Goal: Task Accomplishment & Management: Manage account settings

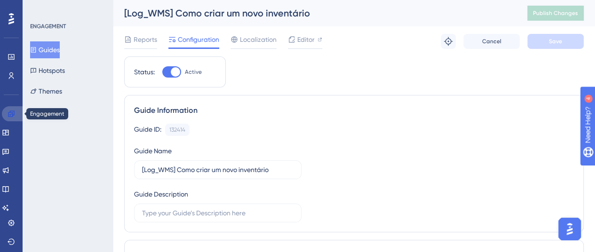
click at [13, 109] on link at bounding box center [13, 113] width 23 height 15
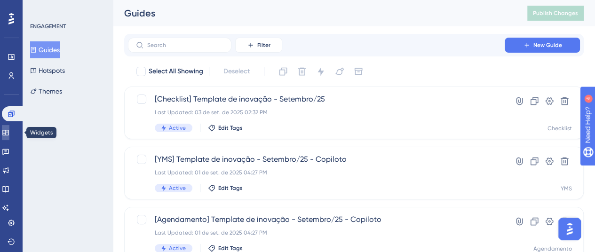
click at [9, 135] on icon at bounding box center [6, 133] width 8 height 8
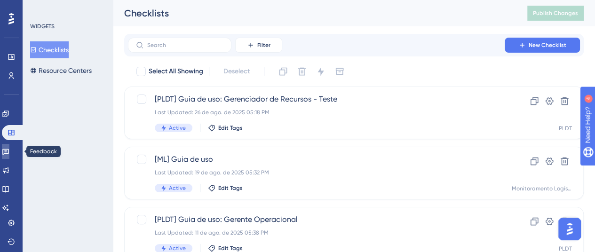
click at [9, 154] on icon at bounding box center [6, 152] width 8 height 8
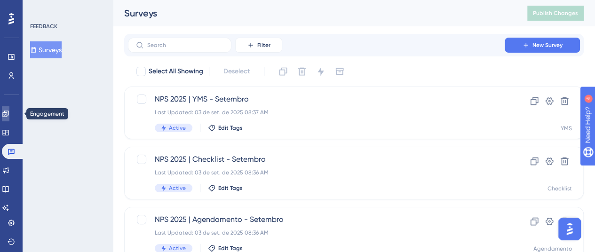
click at [4, 112] on link at bounding box center [6, 113] width 8 height 15
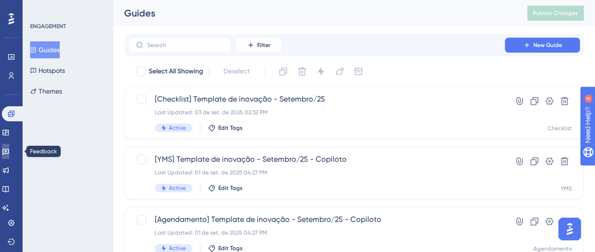
click at [8, 152] on icon at bounding box center [6, 152] width 8 height 8
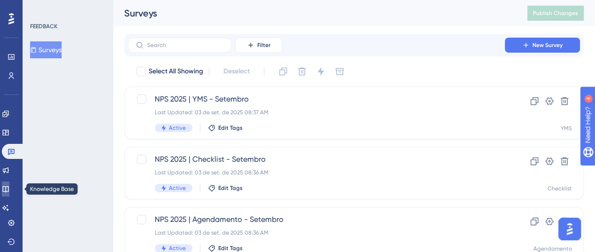
click at [9, 190] on icon at bounding box center [6, 189] width 8 height 8
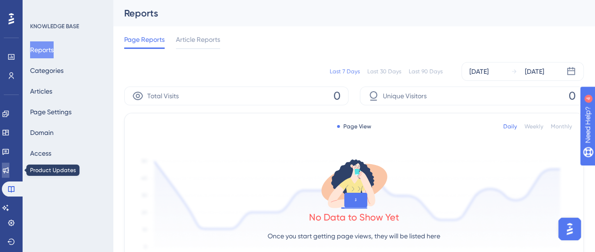
click at [9, 172] on icon at bounding box center [6, 170] width 8 height 8
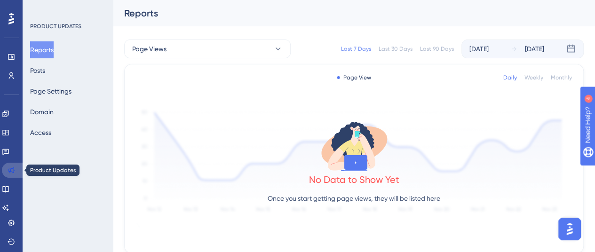
click at [15, 163] on link at bounding box center [13, 170] width 23 height 15
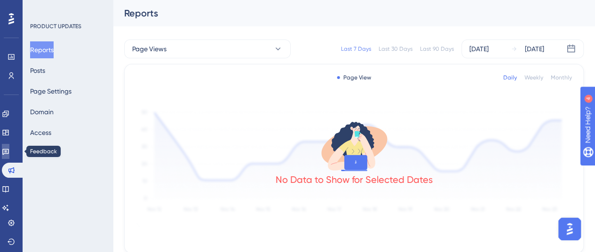
click at [9, 150] on icon at bounding box center [5, 152] width 7 height 6
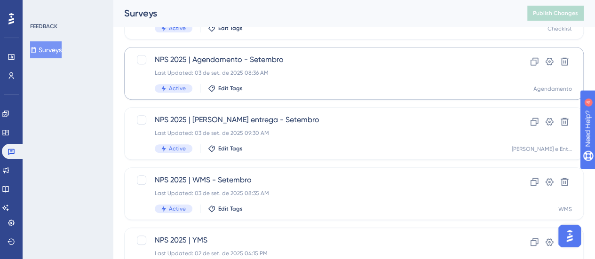
scroll to position [141, 0]
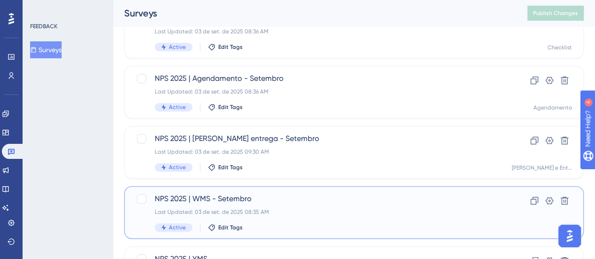
click at [284, 193] on span "NPS 2025 | WMS - Setembro" at bounding box center [316, 198] width 323 height 11
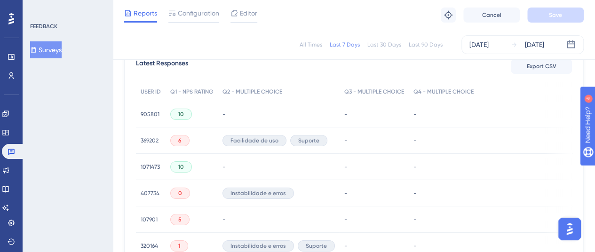
scroll to position [282, 0]
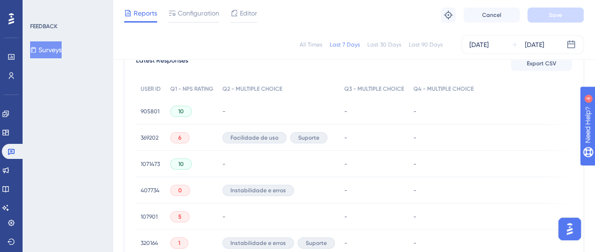
click at [153, 108] on span "905801" at bounding box center [150, 112] width 19 height 8
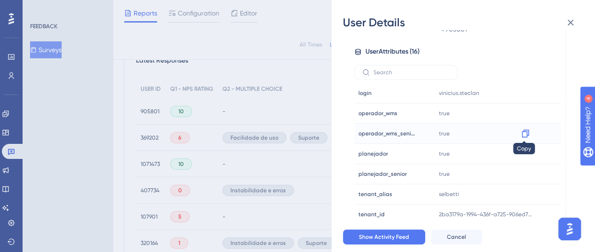
scroll to position [517, 0]
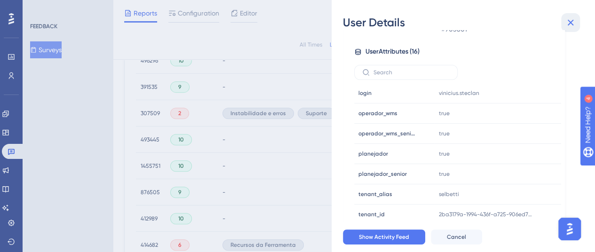
click at [574, 24] on icon at bounding box center [570, 22] width 11 height 11
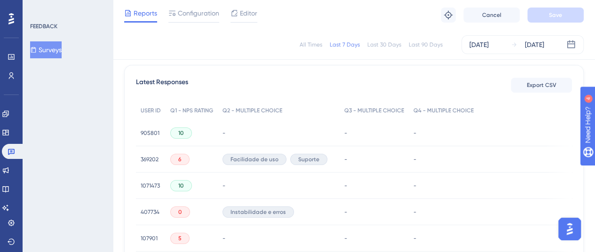
scroll to position [235, 0]
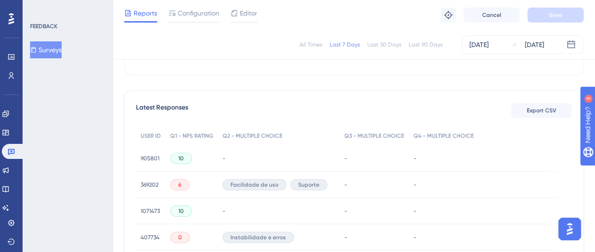
click at [144, 181] on span "369202" at bounding box center [150, 185] width 18 height 8
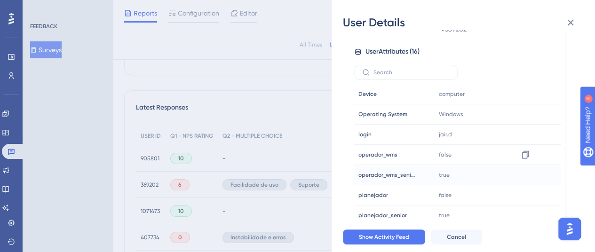
scroll to position [182, 0]
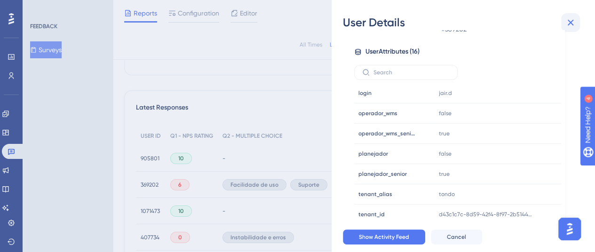
click at [573, 25] on icon at bounding box center [570, 22] width 11 height 11
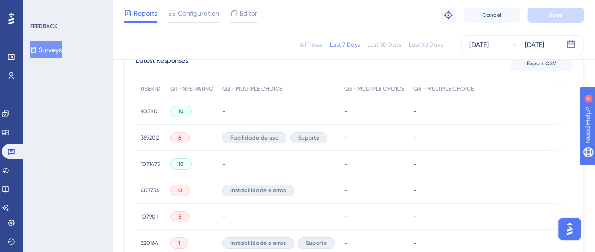
scroll to position [329, 0]
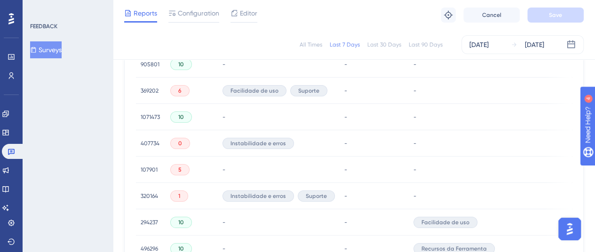
click at [152, 147] on div "407734 407734" at bounding box center [150, 143] width 19 height 26
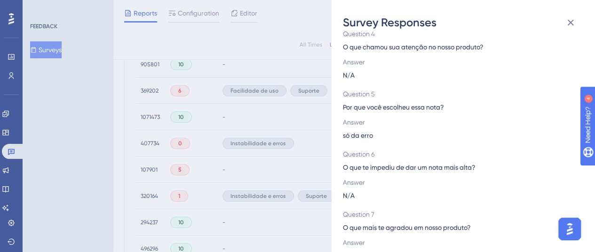
scroll to position [252, 0]
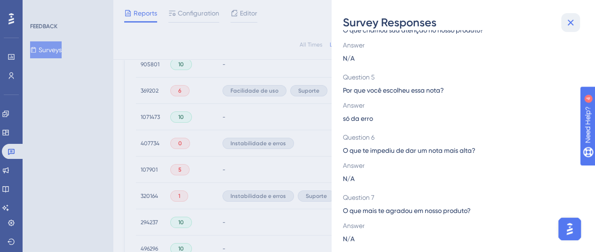
click at [566, 21] on icon at bounding box center [570, 22] width 11 height 11
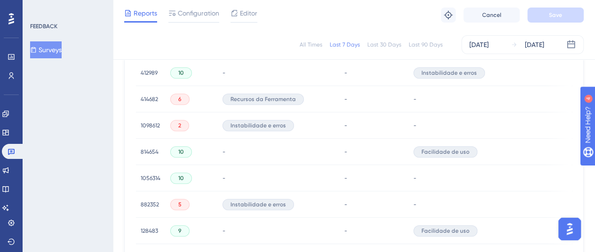
scroll to position [705, 0]
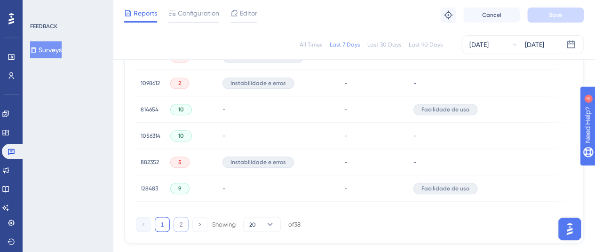
click at [185, 225] on button "2" at bounding box center [180, 224] width 15 height 15
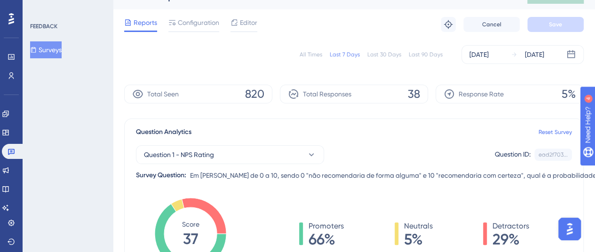
scroll to position [0, 0]
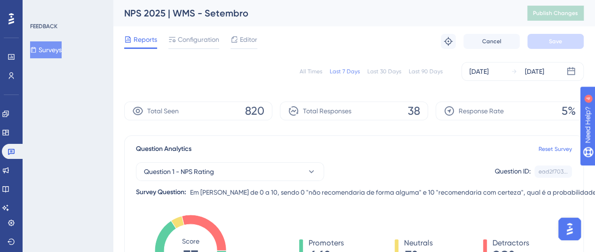
click at [307, 74] on div "All Times" at bounding box center [310, 72] width 23 height 8
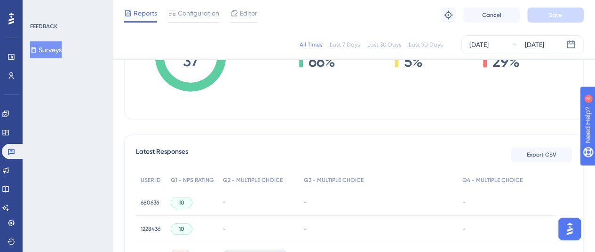
scroll to position [141, 0]
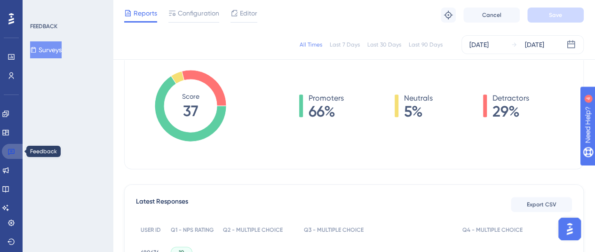
click at [9, 154] on icon at bounding box center [11, 152] width 7 height 6
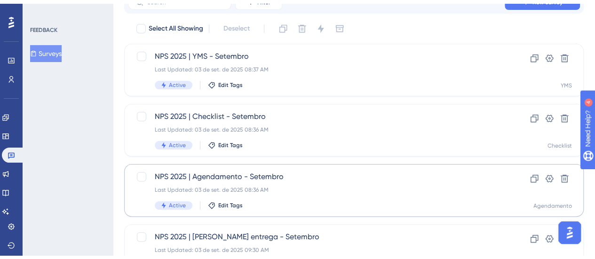
scroll to position [94, 0]
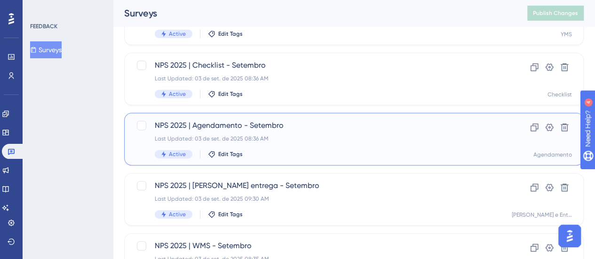
click at [319, 133] on div "NPS 2025 | Agendamento - Setembro Last Updated: 03 de set. de 2025 08:36 AM Act…" at bounding box center [316, 139] width 323 height 39
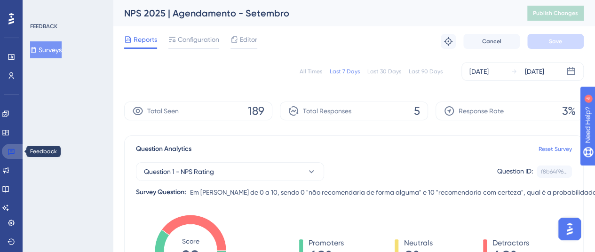
click at [8, 149] on icon at bounding box center [12, 152] width 8 height 8
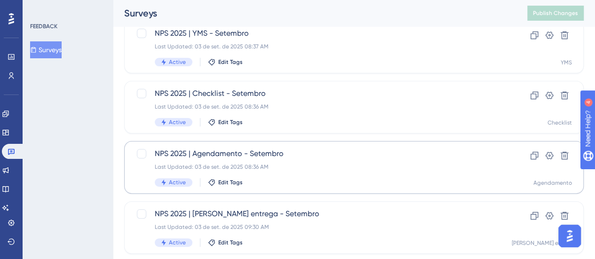
scroll to position [94, 0]
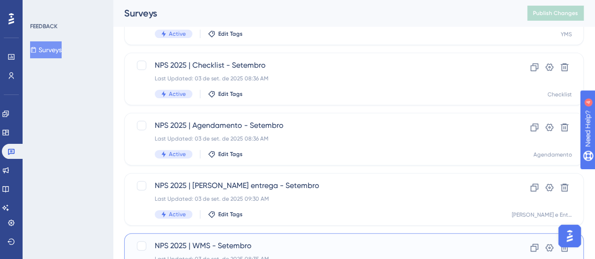
click at [256, 244] on span "NPS 2025 | WMS - Setembro" at bounding box center [316, 245] width 323 height 11
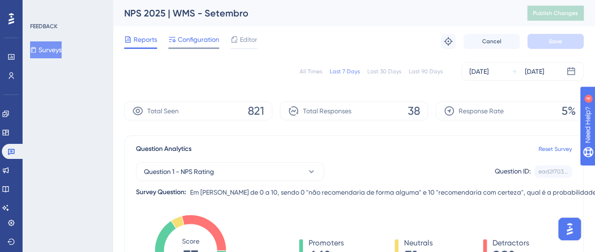
click at [197, 47] on div "Configuration" at bounding box center [193, 41] width 51 height 15
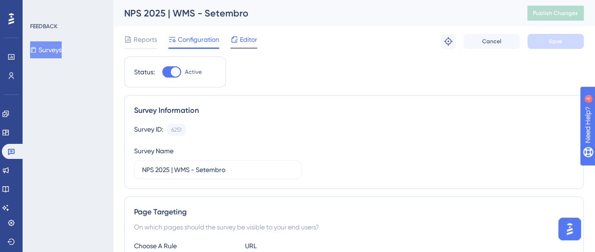
click at [257, 47] on div "Editor" at bounding box center [243, 41] width 27 height 15
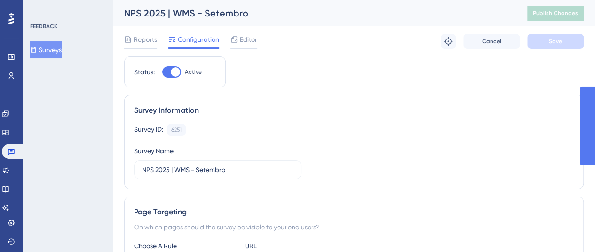
scroll to position [76, 0]
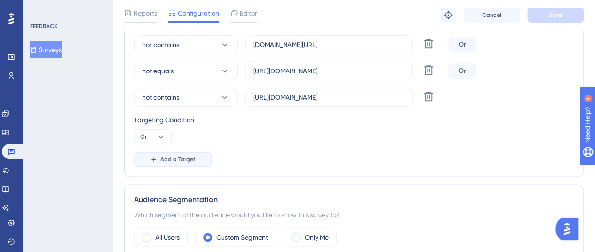
click at [170, 156] on span "Add a Target" at bounding box center [177, 160] width 35 height 8
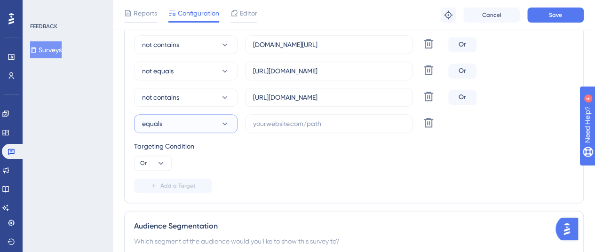
click at [193, 128] on button "equals" at bounding box center [185, 123] width 103 height 19
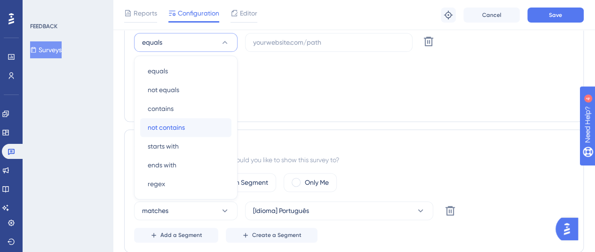
click at [193, 128] on div "not contains not contains" at bounding box center [186, 127] width 76 height 19
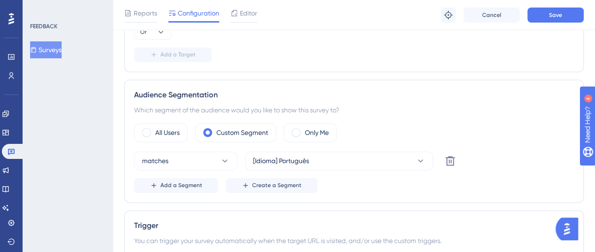
scroll to position [504, 0]
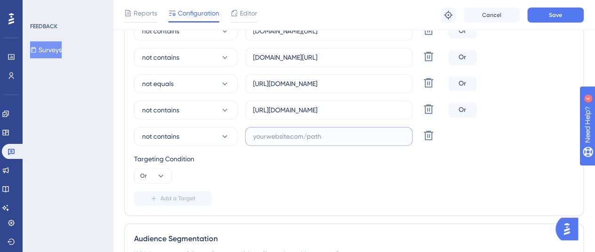
click at [274, 137] on input "text" at bounding box center [328, 136] width 151 height 10
paste input "[URL][DOMAIN_NAME]"
type input "[URL][DOMAIN_NAME]"
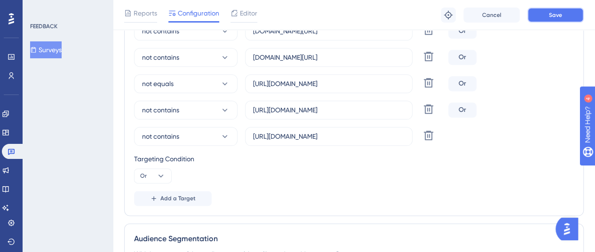
click at [547, 15] on button "Save" at bounding box center [555, 15] width 56 height 15
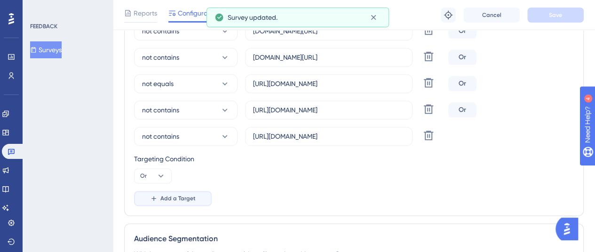
click at [166, 196] on span "Add a Target" at bounding box center [177, 199] width 35 height 8
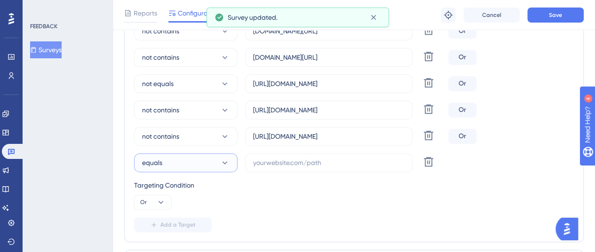
click at [182, 164] on button "equals" at bounding box center [185, 162] width 103 height 19
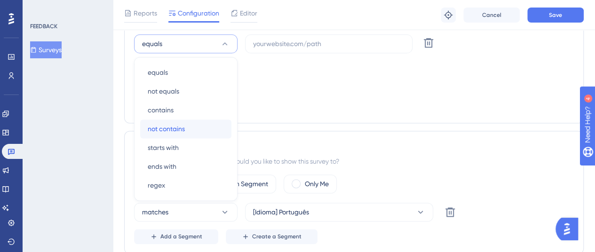
click at [180, 126] on span "not contains" at bounding box center [166, 128] width 37 height 11
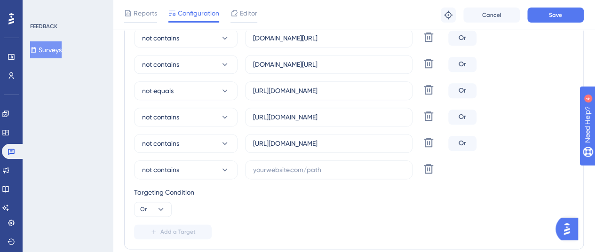
scroll to position [482, 0]
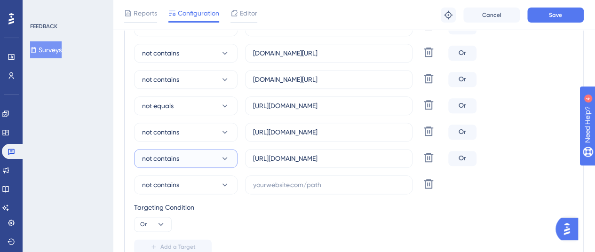
click at [198, 159] on button "not contains" at bounding box center [185, 158] width 103 height 19
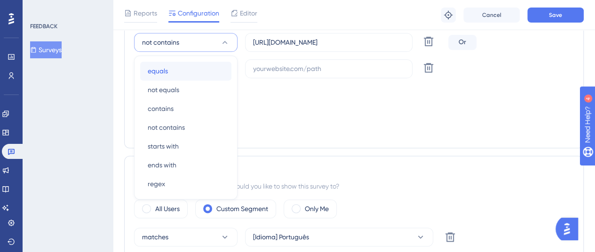
click at [197, 73] on div "equals equals" at bounding box center [186, 71] width 76 height 19
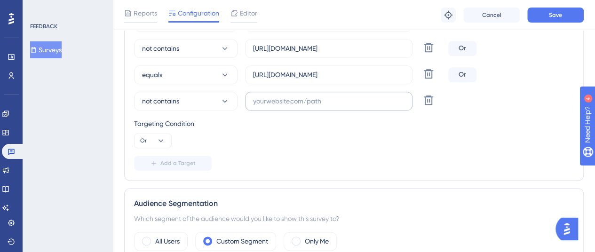
scroll to position [551, 0]
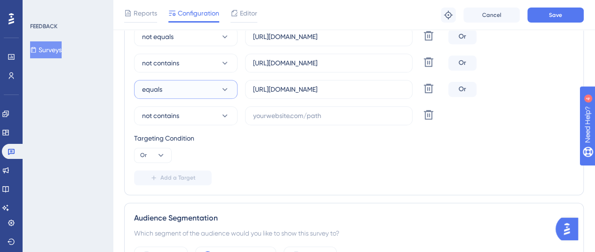
click at [224, 88] on icon at bounding box center [224, 89] width 5 height 3
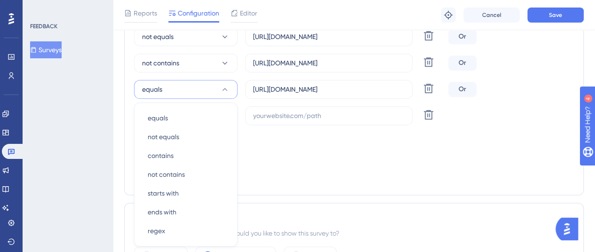
scroll to position [598, 0]
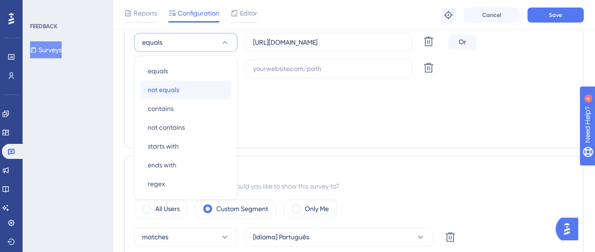
click at [188, 87] on div "not equals not equals" at bounding box center [186, 89] width 76 height 19
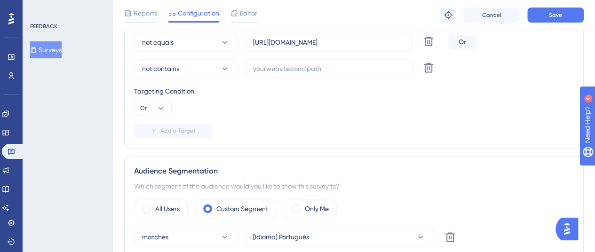
scroll to position [551, 0]
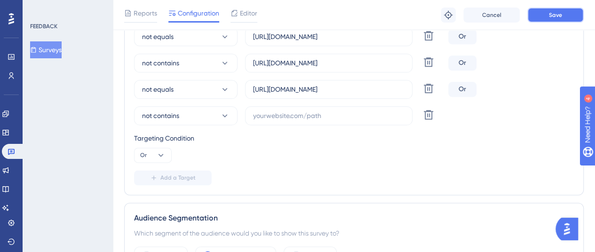
click at [557, 12] on span "Save" at bounding box center [555, 15] width 13 height 8
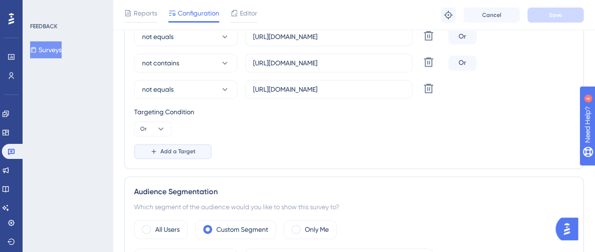
click at [172, 148] on span "Add a Target" at bounding box center [177, 152] width 35 height 8
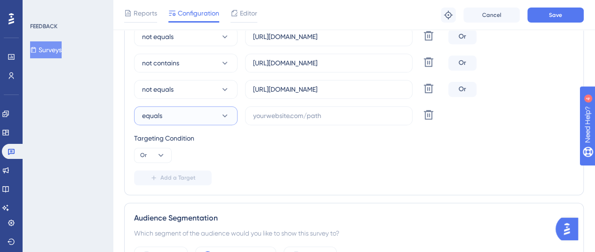
click at [210, 117] on button "equals" at bounding box center [185, 115] width 103 height 19
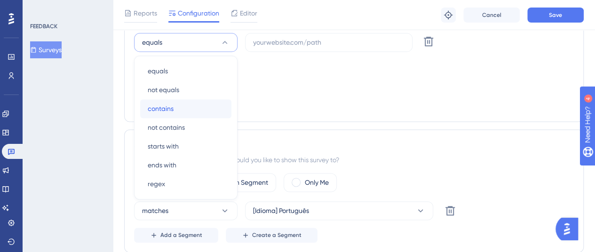
click at [197, 106] on div "contains contains" at bounding box center [186, 108] width 76 height 19
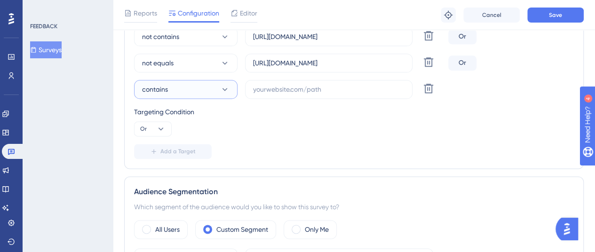
click at [204, 88] on button "contains" at bounding box center [185, 89] width 103 height 19
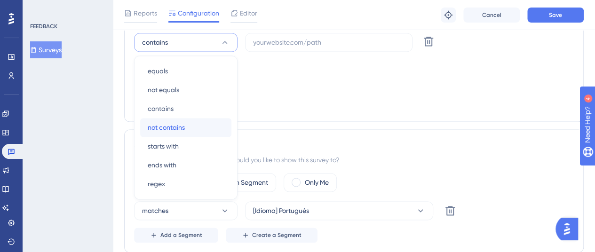
click at [198, 121] on div "not contains not contains" at bounding box center [186, 127] width 76 height 19
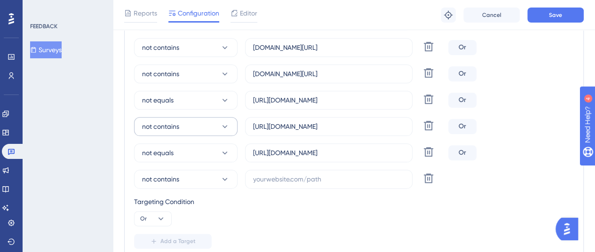
scroll to position [484, 0]
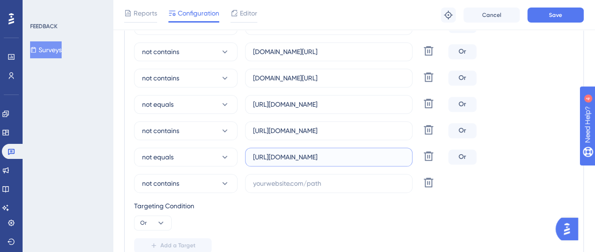
click at [276, 159] on input "[URL][DOMAIN_NAME]" at bounding box center [328, 157] width 151 height 10
click at [269, 178] on input "text" at bounding box center [328, 183] width 151 height 10
paste input "[URL][DOMAIN_NAME]"
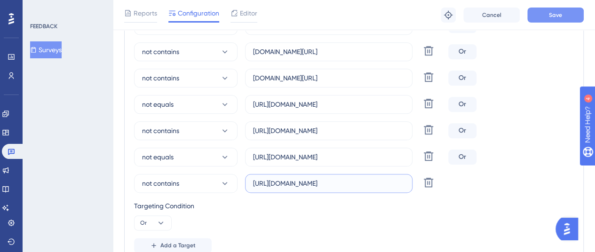
type input "[URL][DOMAIN_NAME]"
click at [571, 13] on button "Save" at bounding box center [555, 15] width 56 height 15
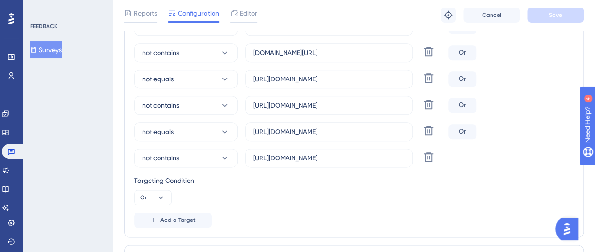
scroll to position [531, 0]
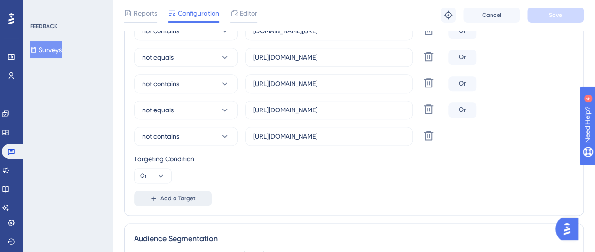
click at [189, 192] on button "Add a Target" at bounding box center [173, 198] width 78 height 15
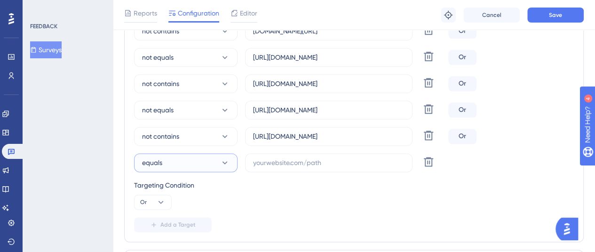
click at [205, 163] on button "equals" at bounding box center [185, 162] width 103 height 19
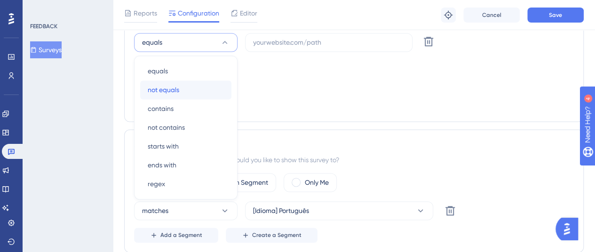
click at [191, 91] on div "not equals not equals" at bounding box center [186, 89] width 76 height 19
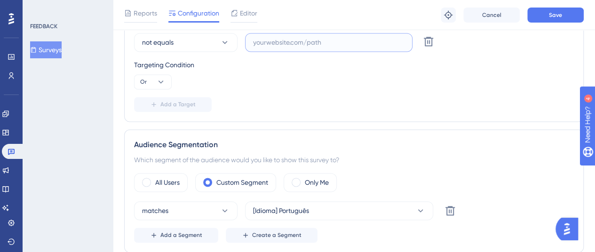
click at [293, 37] on input "text" at bounding box center [328, 42] width 151 height 10
paste input "[URL][DOMAIN_NAME]"
type input "[URL][DOMAIN_NAME]"
click at [195, 103] on button "Add a Target" at bounding box center [173, 104] width 78 height 15
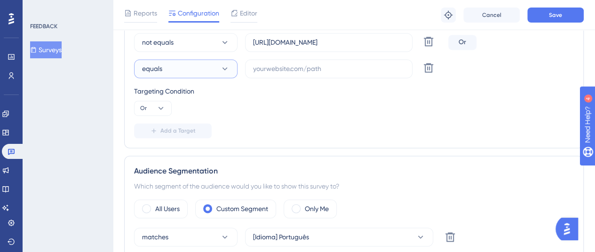
click at [209, 70] on button "equals" at bounding box center [185, 68] width 103 height 19
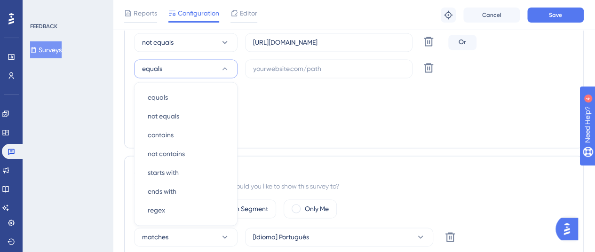
scroll to position [677, 0]
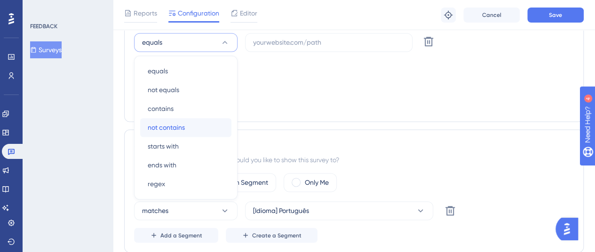
click at [195, 122] on div "not contains not contains" at bounding box center [186, 127] width 76 height 19
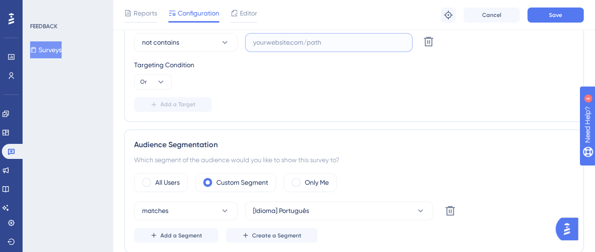
click at [262, 44] on input "text" at bounding box center [328, 42] width 151 height 10
paste input "[URL][DOMAIN_NAME]"
type input "[URL][DOMAIN_NAME]"
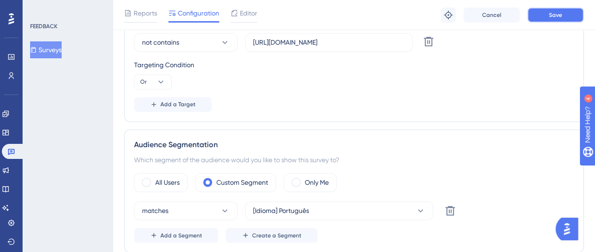
click at [540, 12] on button "Save" at bounding box center [555, 15] width 56 height 15
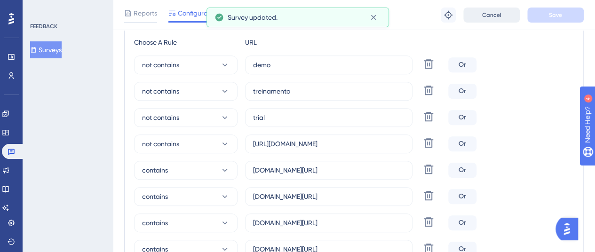
scroll to position [0, 0]
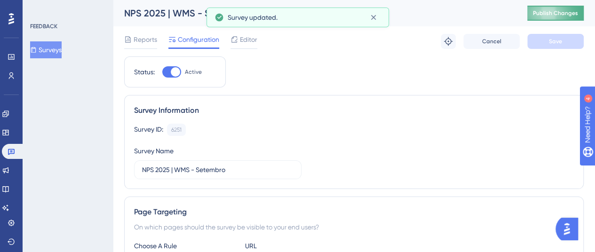
click at [556, 14] on span "Publish Changes" at bounding box center [555, 13] width 45 height 8
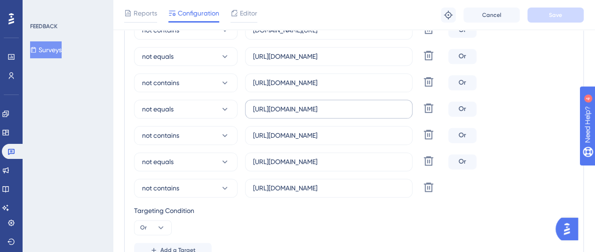
scroll to position [517, 0]
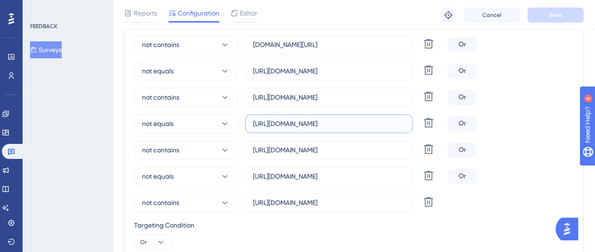
click at [292, 126] on input "[URL][DOMAIN_NAME]" at bounding box center [328, 123] width 151 height 10
click at [4, 120] on div "Engagement" at bounding box center [11, 113] width 19 height 15
click at [7, 116] on link at bounding box center [6, 113] width 8 height 15
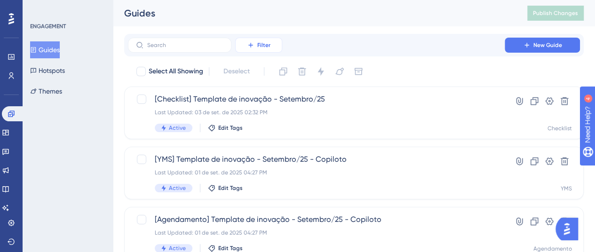
click at [264, 38] on button "Filter" at bounding box center [258, 45] width 47 height 15
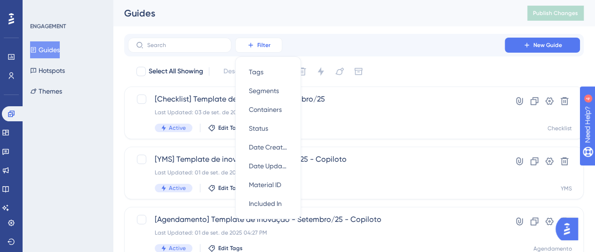
scroll to position [11, 0]
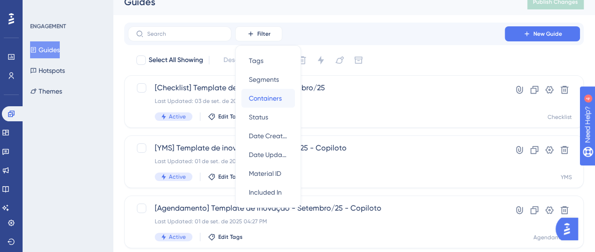
click at [273, 97] on span "Containers" at bounding box center [265, 98] width 33 height 11
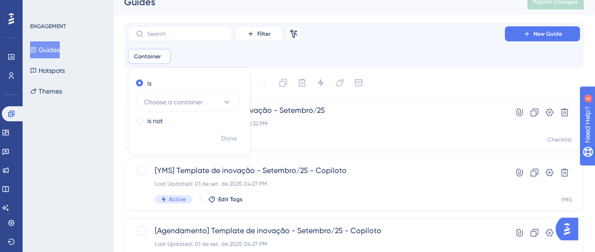
scroll to position [20, 0]
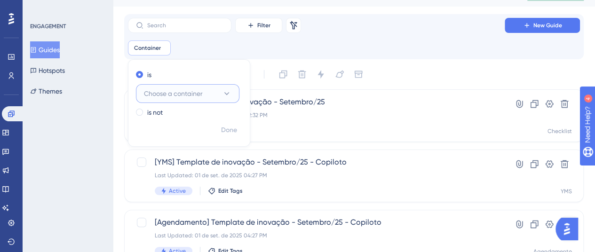
click at [208, 96] on button "Choose a container" at bounding box center [187, 93] width 103 height 19
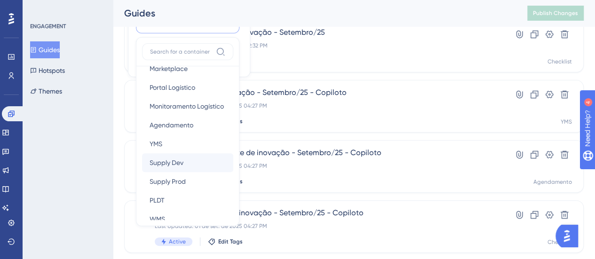
scroll to position [177, 0]
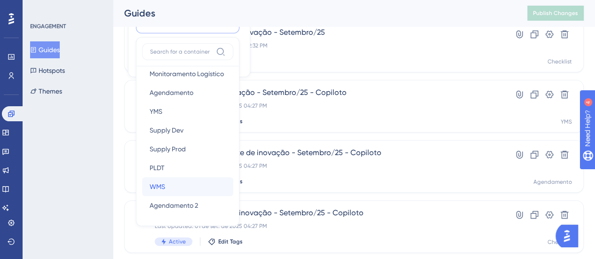
click at [180, 190] on div "WMS WMS" at bounding box center [187, 186] width 76 height 19
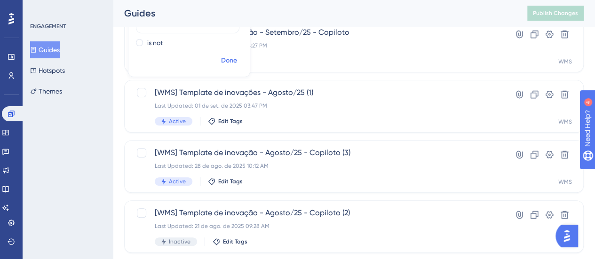
click at [228, 62] on span "Done" at bounding box center [229, 60] width 16 height 11
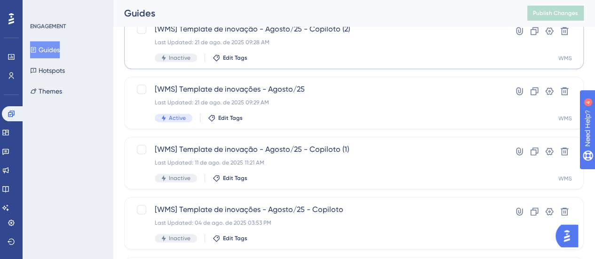
scroll to position [277, 0]
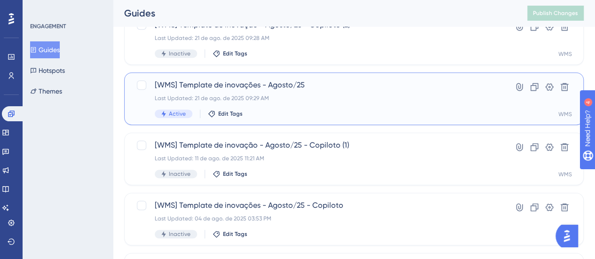
click at [300, 106] on div "[WMS] Template de inovações - Agosto/25 Last Updated: 21 de ago. de 2025 09:29 …" at bounding box center [316, 98] width 323 height 39
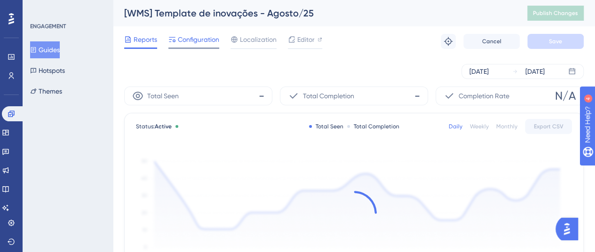
click at [197, 37] on span "Configuration" at bounding box center [198, 39] width 41 height 11
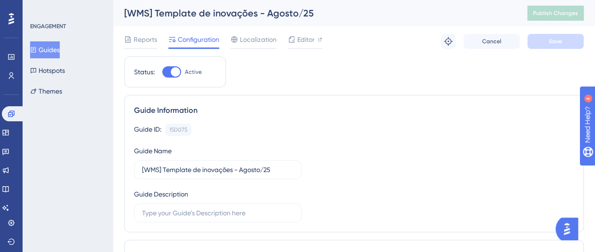
click at [171, 74] on div at bounding box center [171, 71] width 19 height 11
click at [162, 72] on input "Active" at bounding box center [162, 72] width 0 height 0
checkbox input "false"
click at [539, 37] on button "Save" at bounding box center [555, 41] width 56 height 15
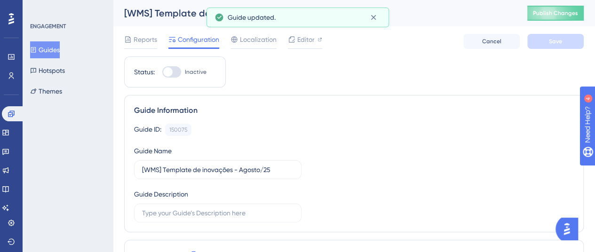
click at [58, 51] on button "Guides" at bounding box center [45, 49] width 30 height 17
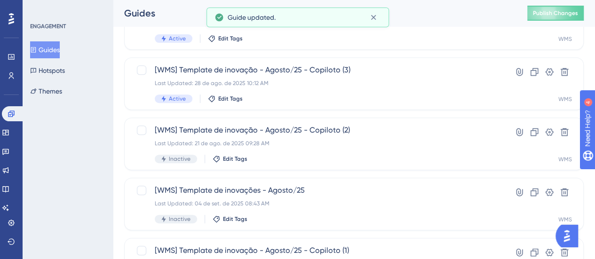
scroll to position [70, 0]
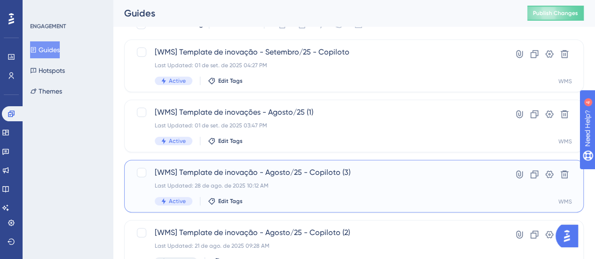
click at [298, 188] on div "Last Updated: 28 de ago. de 2025 10:12 AM" at bounding box center [316, 186] width 323 height 8
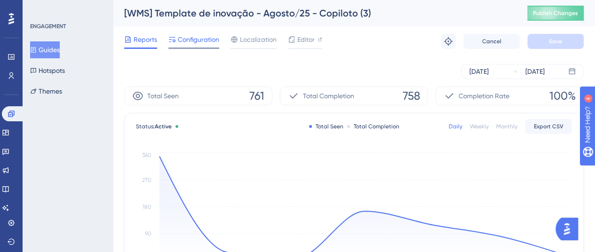
click at [206, 41] on span "Configuration" at bounding box center [198, 39] width 41 height 11
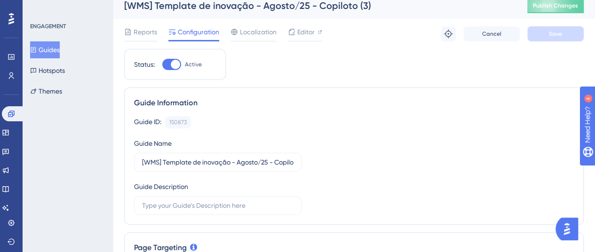
scroll to position [235, 0]
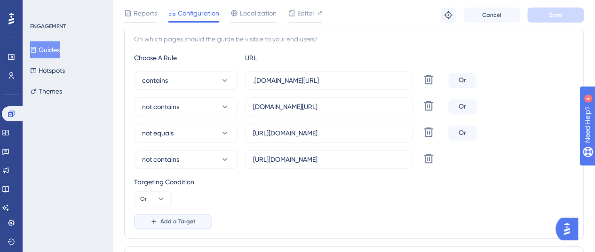
click at [180, 218] on span "Add a Target" at bounding box center [177, 222] width 35 height 8
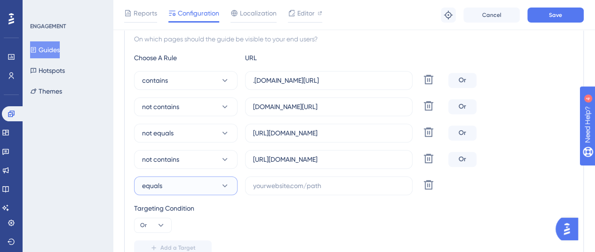
click at [198, 180] on button "equals" at bounding box center [185, 185] width 103 height 19
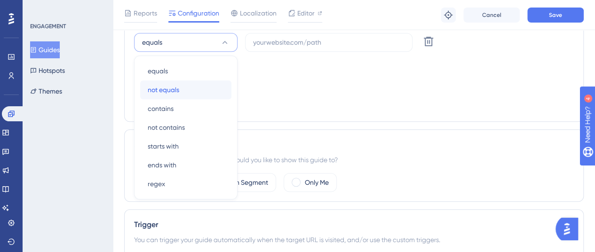
click at [200, 93] on div "not equals not equals" at bounding box center [186, 89] width 76 height 19
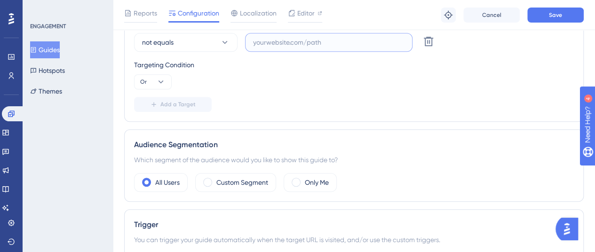
click at [262, 42] on input "text" at bounding box center [328, 42] width 151 height 10
paste input "[URL][DOMAIN_NAME]"
type input "[URL][DOMAIN_NAME]"
click at [190, 109] on button "Add a Target" at bounding box center [173, 104] width 78 height 15
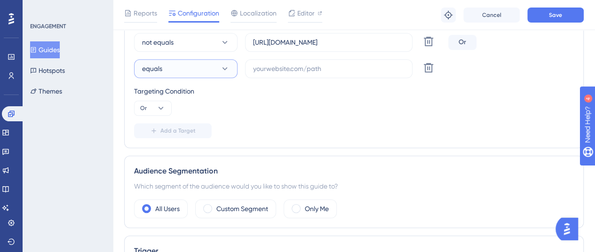
click at [209, 66] on button "equals" at bounding box center [185, 68] width 103 height 19
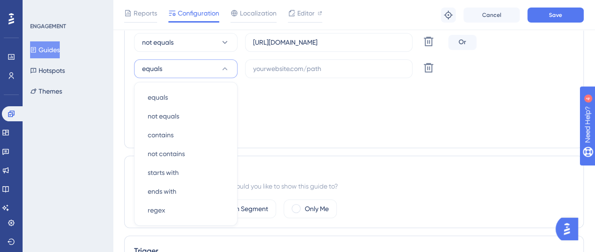
scroll to position [405, 0]
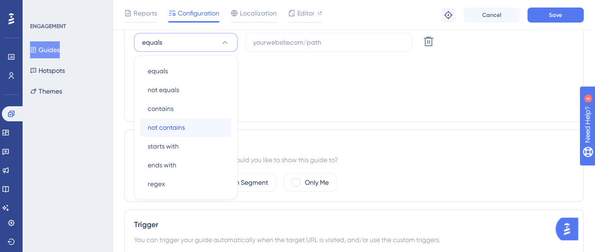
click at [184, 124] on span "not contains" at bounding box center [166, 127] width 37 height 11
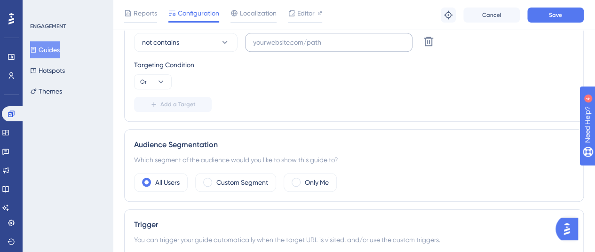
click at [281, 47] on label at bounding box center [328, 42] width 167 height 19
click at [281, 47] on input "text" at bounding box center [328, 42] width 151 height 10
paste input "[URL][DOMAIN_NAME]"
type input "[URL][DOMAIN_NAME]"
click at [550, 14] on span "Save" at bounding box center [555, 15] width 13 height 8
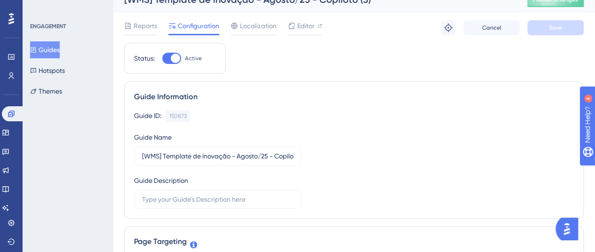
scroll to position [0, 0]
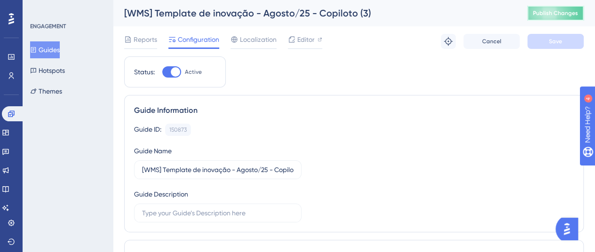
click at [571, 15] on button "Publish Changes" at bounding box center [555, 13] width 56 height 15
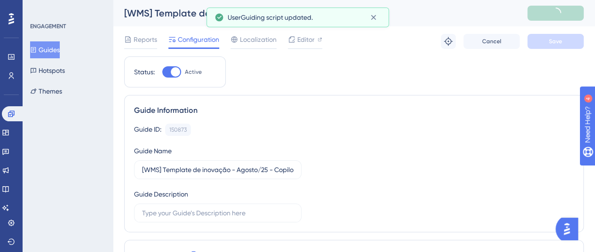
click at [55, 50] on button "Guides" at bounding box center [45, 49] width 30 height 17
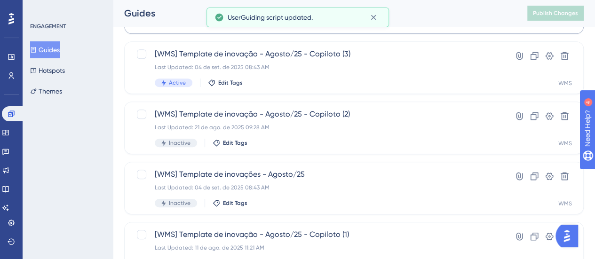
scroll to position [94, 0]
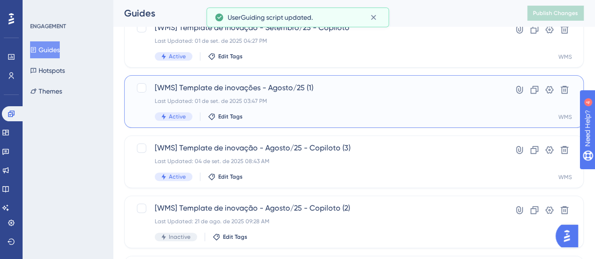
click at [304, 122] on div "[WMS] Template de inovações - Agosto/25 (1) Last Updated: 01 de set. de 2025 03…" at bounding box center [353, 101] width 459 height 53
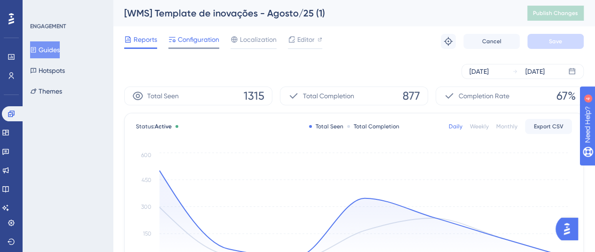
click at [178, 44] on span "Configuration" at bounding box center [198, 39] width 41 height 11
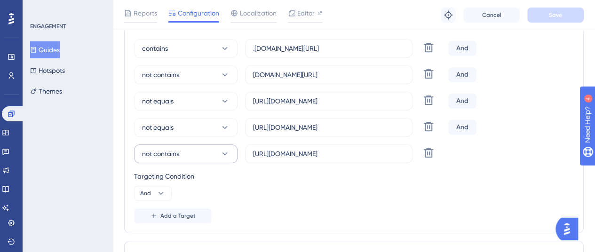
scroll to position [282, 0]
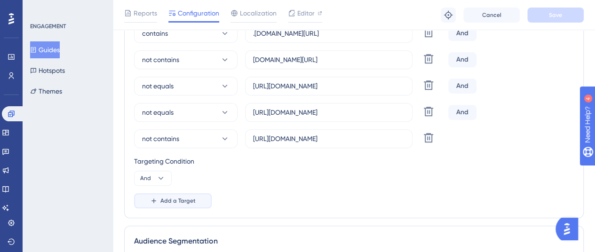
click at [183, 195] on button "Add a Target" at bounding box center [173, 200] width 78 height 15
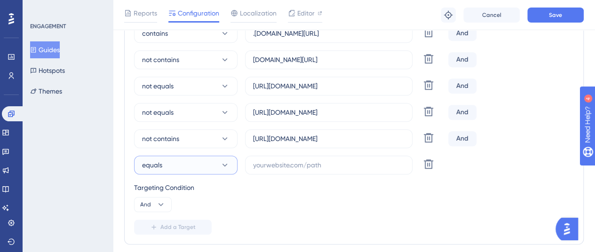
click at [198, 156] on button "equals" at bounding box center [185, 165] width 103 height 19
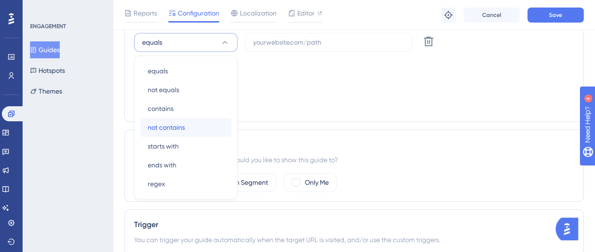
click at [192, 123] on div "not contains not contains" at bounding box center [186, 127] width 76 height 19
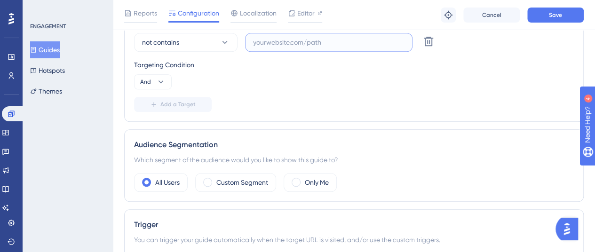
click at [267, 45] on input "text" at bounding box center [328, 42] width 151 height 10
paste input "[URL][DOMAIN_NAME]"
type input "[URL][DOMAIN_NAME]"
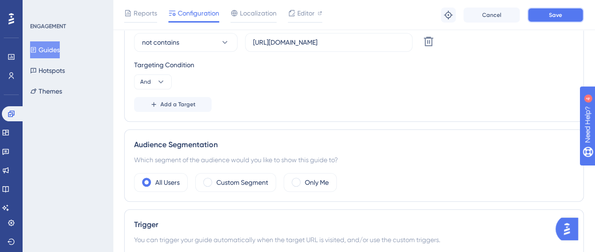
click at [539, 16] on button "Save" at bounding box center [555, 15] width 56 height 15
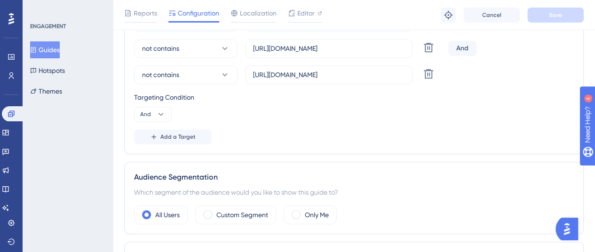
scroll to position [358, 0]
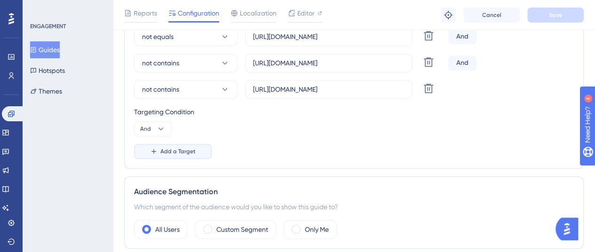
click at [163, 149] on span "Add a Target" at bounding box center [177, 152] width 35 height 8
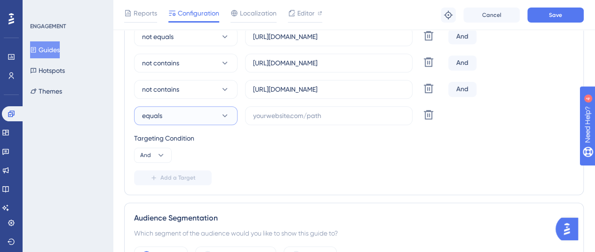
click at [194, 110] on button "equals" at bounding box center [185, 115] width 103 height 19
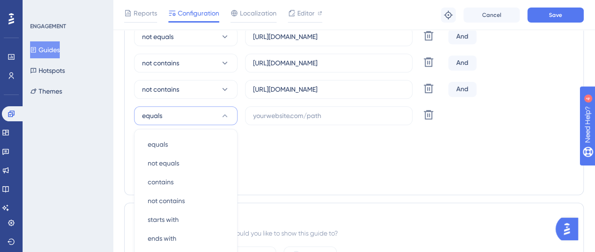
scroll to position [431, 0]
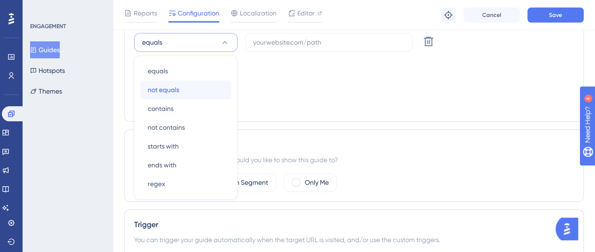
click at [197, 94] on div "not equals not equals" at bounding box center [186, 89] width 76 height 19
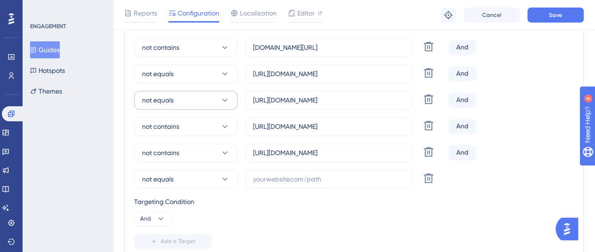
scroll to position [290, 0]
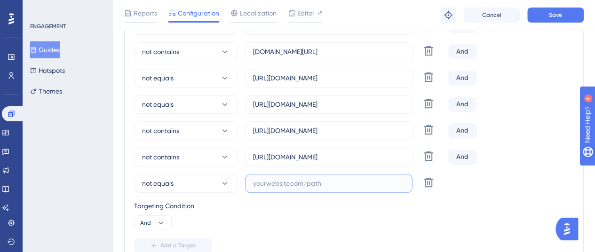
click at [261, 179] on input "text" at bounding box center [328, 183] width 151 height 10
paste input "[URL][DOMAIN_NAME]"
type input "[URL][DOMAIN_NAME]"
click at [561, 14] on span "Save" at bounding box center [555, 15] width 13 height 8
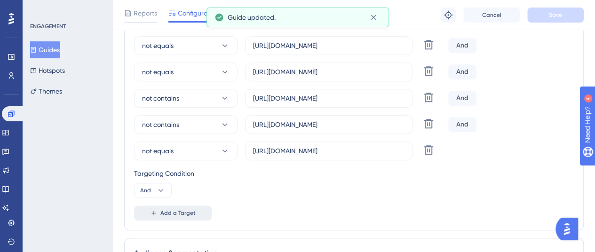
scroll to position [337, 0]
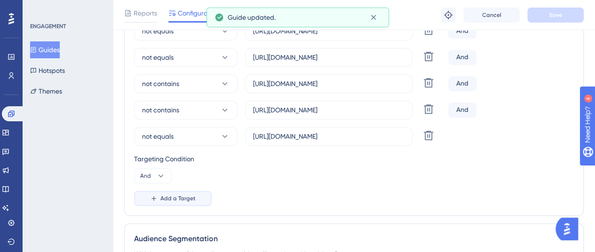
click at [185, 195] on span "Add a Target" at bounding box center [177, 199] width 35 height 8
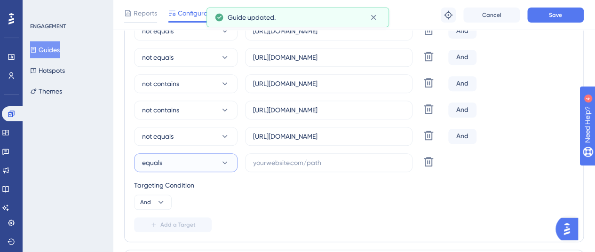
click at [209, 162] on button "equals" at bounding box center [185, 162] width 103 height 19
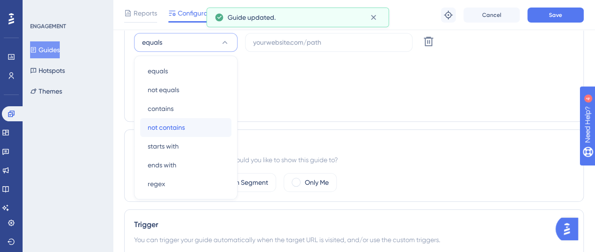
click at [211, 130] on div "not contains not contains" at bounding box center [186, 127] width 76 height 19
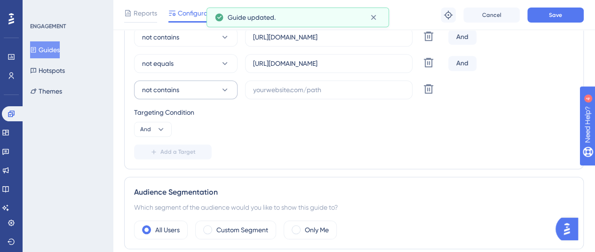
scroll to position [363, 0]
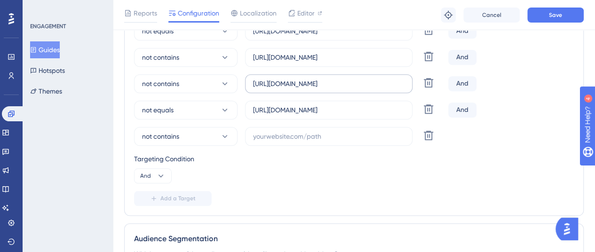
click at [298, 89] on label "[URL][DOMAIN_NAME]" at bounding box center [328, 83] width 167 height 19
click at [298, 89] on input "[URL][DOMAIN_NAME]" at bounding box center [328, 84] width 151 height 10
click at [298, 89] on label "[URL][DOMAIN_NAME]" at bounding box center [328, 83] width 167 height 19
click at [298, 89] on input "[URL][DOMAIN_NAME]" at bounding box center [328, 84] width 151 height 10
click at [298, 89] on label "[URL][DOMAIN_NAME]" at bounding box center [328, 83] width 167 height 19
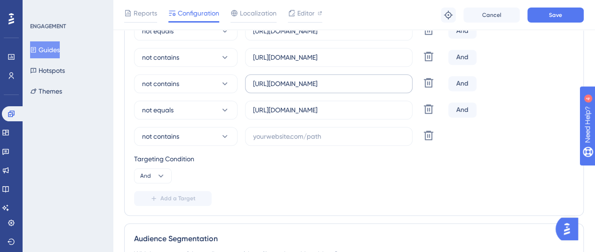
click at [298, 89] on input "[URL][DOMAIN_NAME]" at bounding box center [328, 84] width 151 height 10
click at [273, 135] on input "text" at bounding box center [328, 136] width 151 height 10
paste input "[URL][DOMAIN_NAME]"
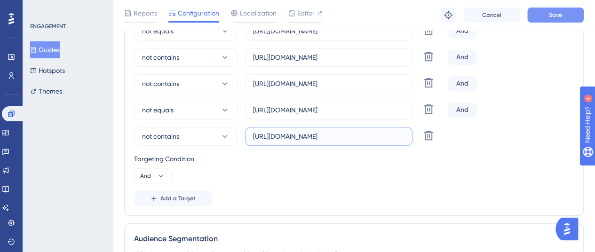
type input "[URL][DOMAIN_NAME]"
click at [549, 10] on button "Save" at bounding box center [555, 15] width 56 height 15
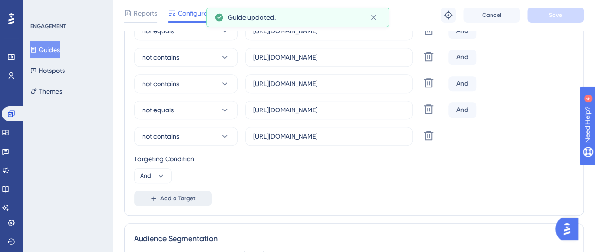
click at [191, 202] on button "Add a Target" at bounding box center [173, 198] width 78 height 15
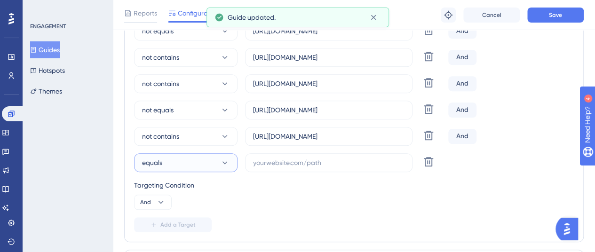
click at [203, 160] on button "equals" at bounding box center [185, 162] width 103 height 19
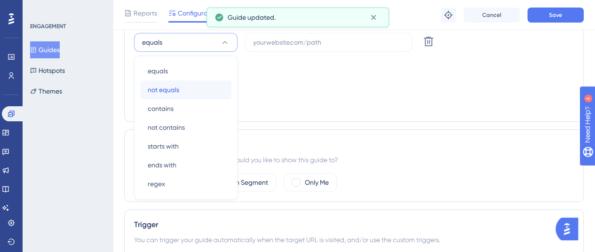
click at [204, 85] on div "not equals not equals" at bounding box center [186, 89] width 76 height 19
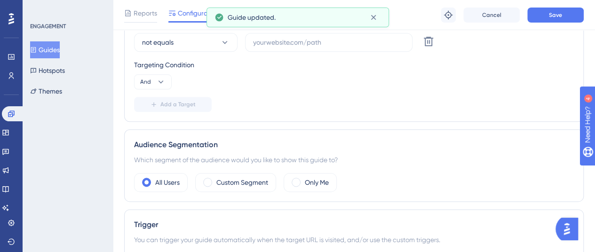
scroll to position [390, 0]
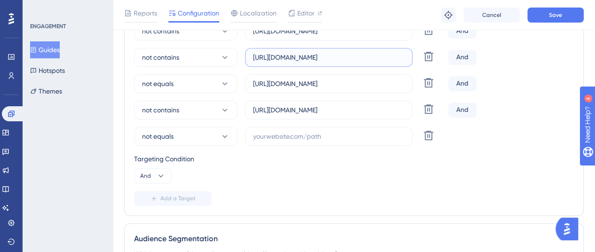
click at [322, 57] on input "[URL][DOMAIN_NAME]" at bounding box center [328, 57] width 151 height 10
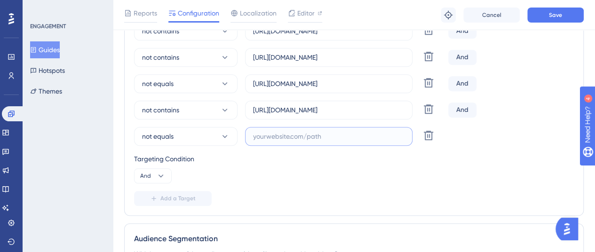
click at [291, 137] on input "text" at bounding box center [328, 136] width 151 height 10
paste input "[URL][DOMAIN_NAME]"
type input "[URL][DOMAIN_NAME]"
click at [544, 24] on div "Reports Configuration Localization Editor Troubleshoot Cancel Save" at bounding box center [354, 15] width 482 height 30
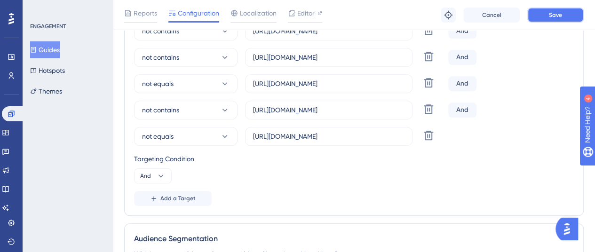
click at [546, 22] on button "Save" at bounding box center [555, 15] width 56 height 15
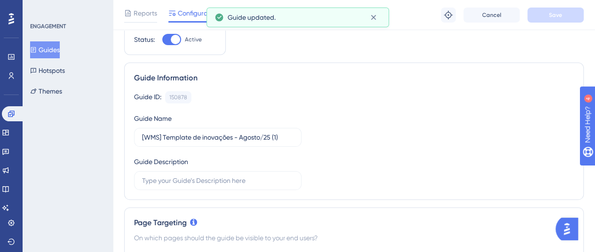
scroll to position [0, 0]
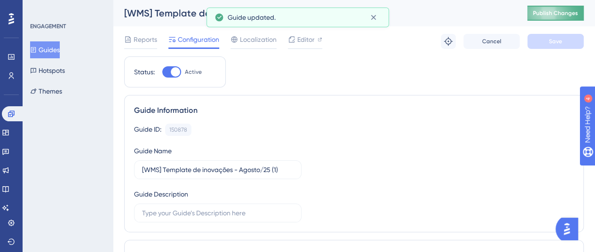
click at [562, 6] on button "Publish Changes" at bounding box center [555, 13] width 56 height 15
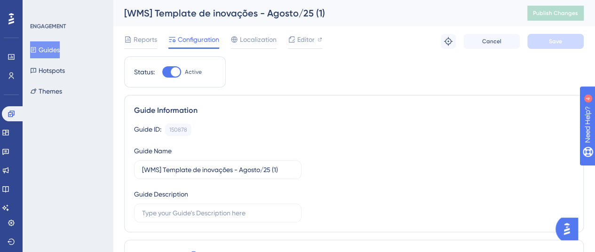
click at [42, 44] on button "Guides" at bounding box center [45, 49] width 30 height 17
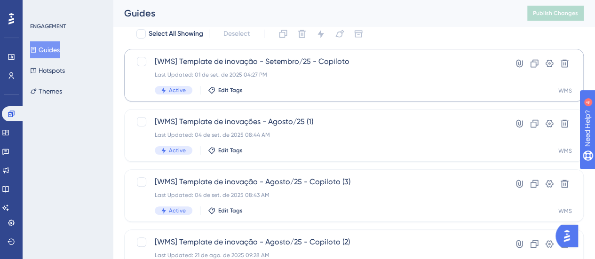
scroll to position [94, 0]
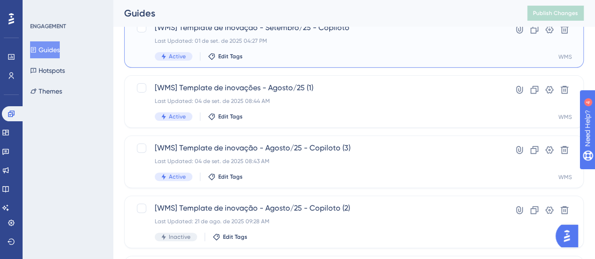
click at [328, 28] on span "[WMS] Template de inovação - Setembro/25 - Copiloto" at bounding box center [316, 27] width 323 height 11
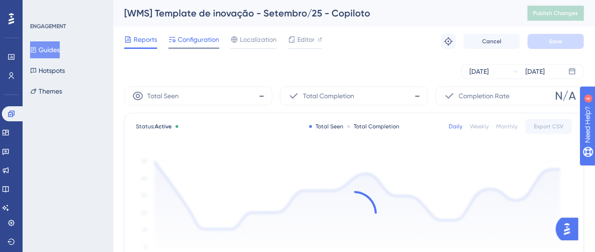
click at [190, 35] on span "Configuration" at bounding box center [198, 39] width 41 height 11
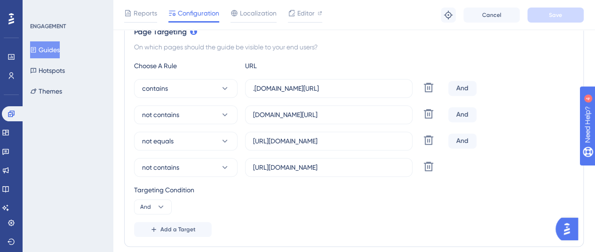
scroll to position [282, 0]
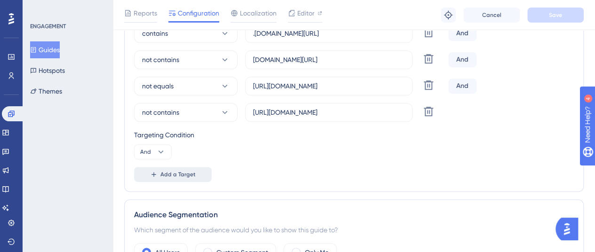
click at [188, 173] on span "Add a Target" at bounding box center [177, 175] width 35 height 8
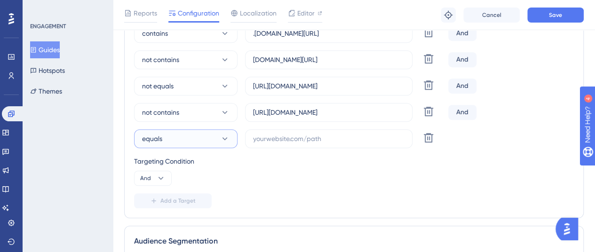
click at [202, 129] on button "equals" at bounding box center [185, 138] width 103 height 19
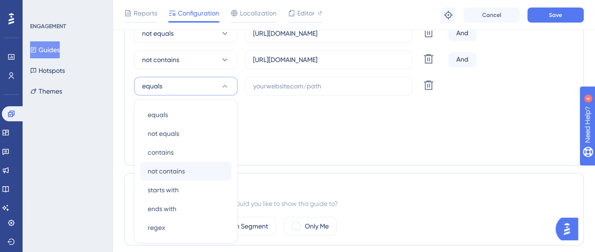
scroll to position [284, 0]
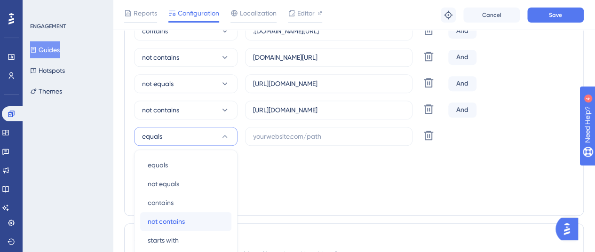
click at [190, 216] on div "not contains not contains" at bounding box center [186, 221] width 76 height 19
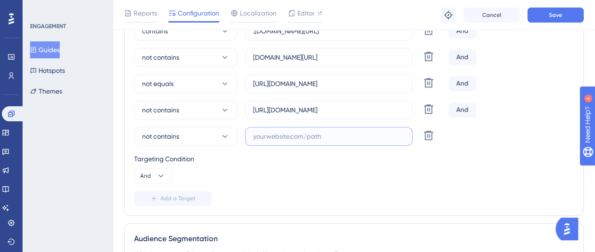
click at [293, 134] on input "text" at bounding box center [328, 136] width 151 height 10
paste input "[URL][DOMAIN_NAME]"
type input "[URL][DOMAIN_NAME]"
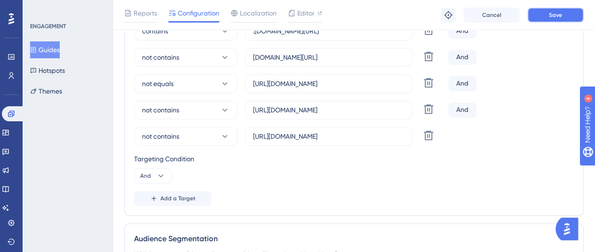
click at [569, 15] on button "Save" at bounding box center [555, 15] width 56 height 15
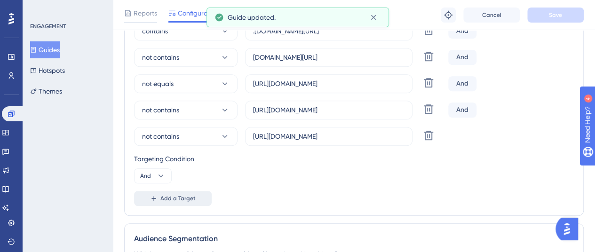
click at [163, 195] on span "Add a Target" at bounding box center [177, 199] width 35 height 8
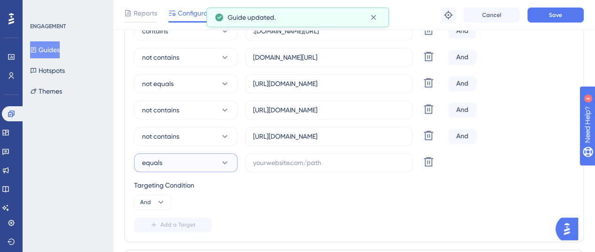
click at [181, 167] on button "equals" at bounding box center [185, 162] width 103 height 19
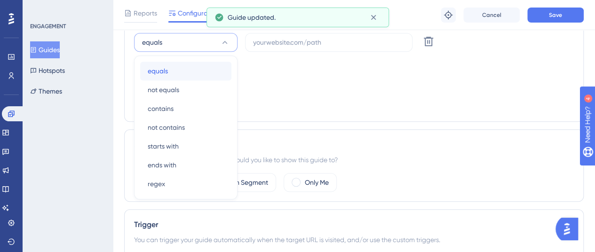
click at [194, 67] on div "equals equals" at bounding box center [186, 71] width 76 height 19
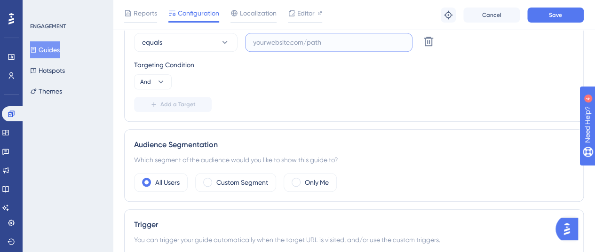
click at [314, 41] on input "text" at bounding box center [328, 42] width 151 height 10
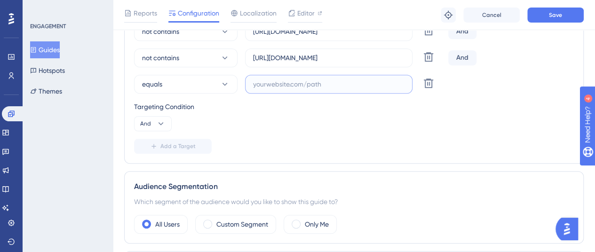
scroll to position [311, 0]
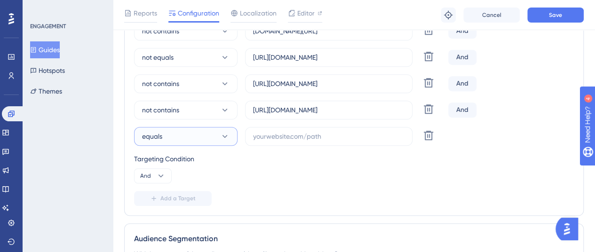
click at [197, 127] on button "equals" at bounding box center [185, 136] width 103 height 19
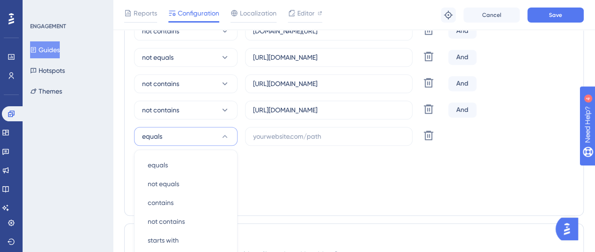
scroll to position [405, 0]
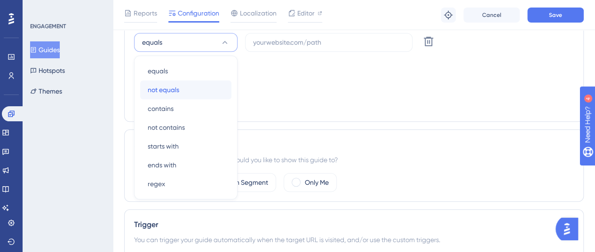
click at [200, 92] on div "not equals not equals" at bounding box center [186, 89] width 76 height 19
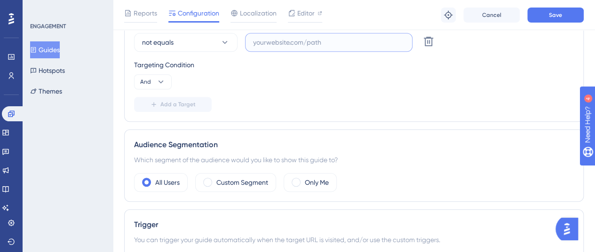
click at [287, 43] on input "text" at bounding box center [328, 42] width 151 height 10
paste input "[URL][DOMAIN_NAME]"
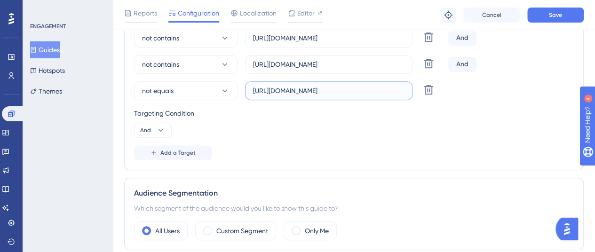
scroll to position [311, 0]
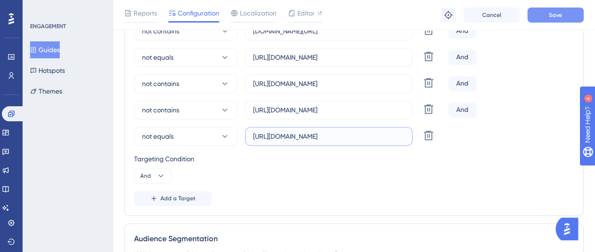
type input "[URL][DOMAIN_NAME]"
click at [557, 12] on span "Save" at bounding box center [555, 15] width 13 height 8
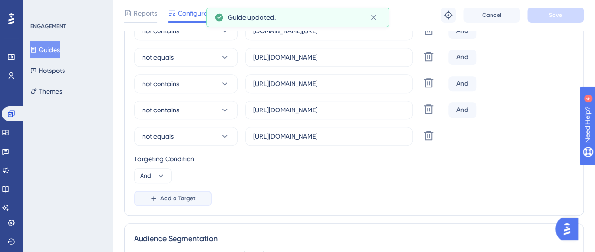
click at [161, 196] on span "Add a Target" at bounding box center [177, 199] width 35 height 8
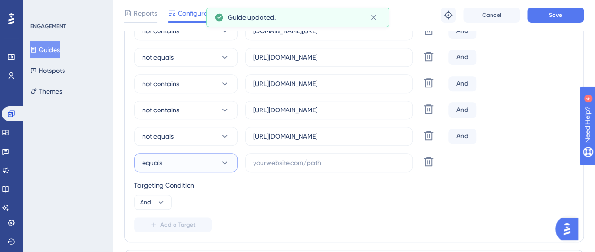
click at [189, 157] on button "equals" at bounding box center [185, 162] width 103 height 19
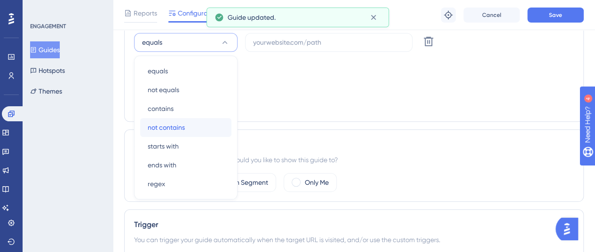
click at [201, 128] on div "not contains not contains" at bounding box center [186, 127] width 76 height 19
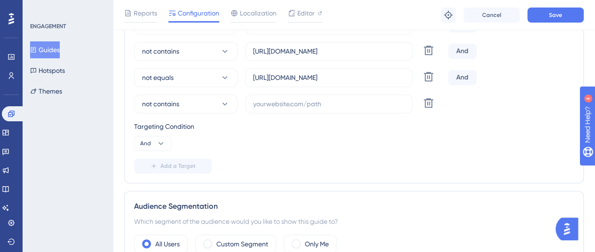
scroll to position [337, 0]
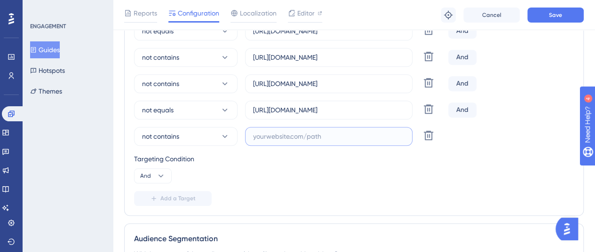
click at [272, 138] on input "text" at bounding box center [328, 136] width 151 height 10
paste input "[URL][DOMAIN_NAME]"
type input "[URL][DOMAIN_NAME]"
click at [188, 200] on span "Add a Target" at bounding box center [177, 199] width 35 height 8
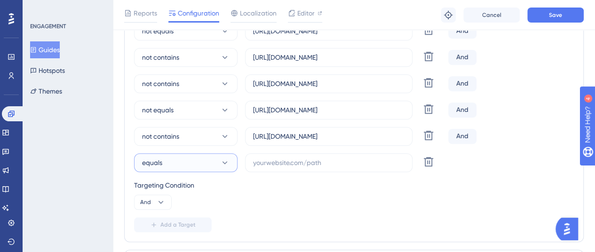
click at [184, 165] on button "equals" at bounding box center [185, 162] width 103 height 19
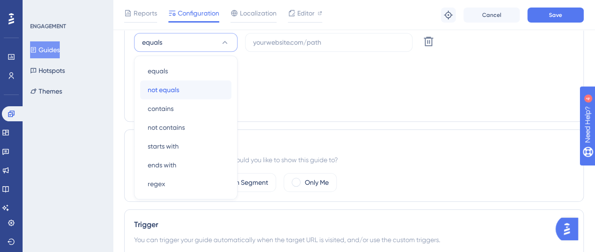
click at [197, 88] on div "not equals not equals" at bounding box center [186, 89] width 76 height 19
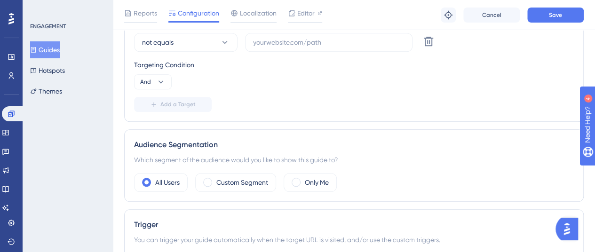
scroll to position [410, 0]
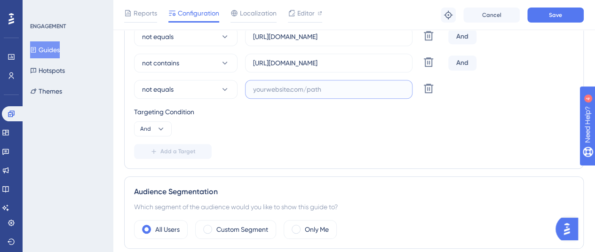
click at [277, 91] on input "text" at bounding box center [328, 89] width 151 height 10
paste input "[URL][DOMAIN_NAME]"
type input "[URL][DOMAIN_NAME]"
click at [544, 16] on button "Save" at bounding box center [555, 15] width 56 height 15
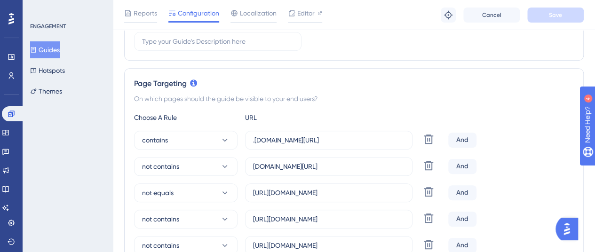
scroll to position [0, 0]
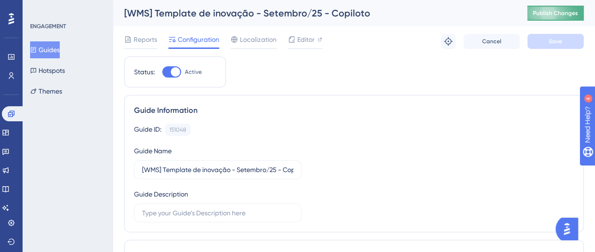
click at [558, 14] on span "Publish Changes" at bounding box center [555, 13] width 45 height 8
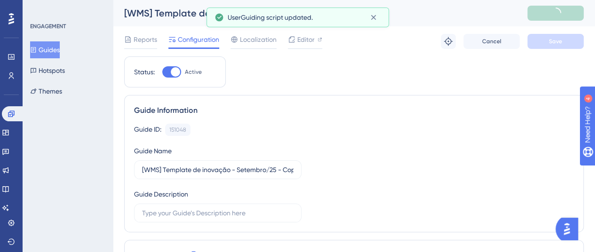
click at [47, 48] on button "Guides" at bounding box center [45, 49] width 30 height 17
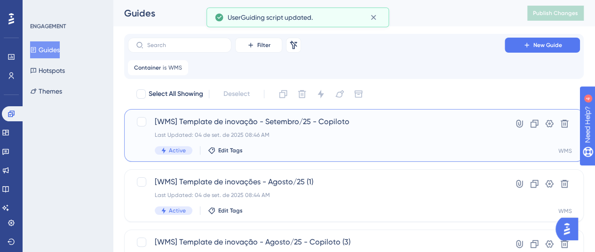
click at [314, 122] on span "[WMS] Template de inovação - Setembro/25 - Copiloto" at bounding box center [316, 121] width 323 height 11
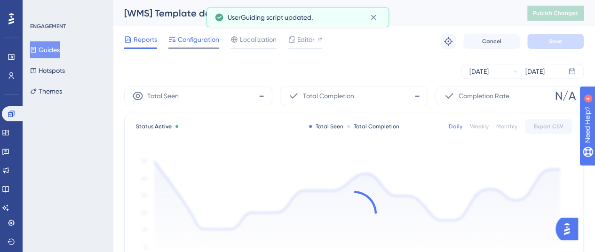
click at [188, 40] on span "Configuration" at bounding box center [198, 39] width 41 height 11
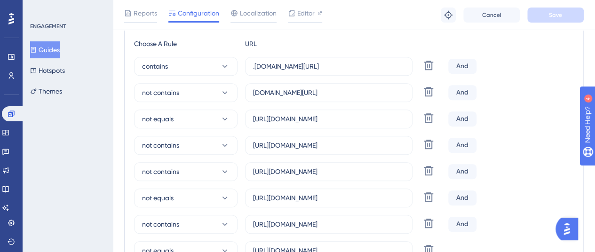
scroll to position [282, 0]
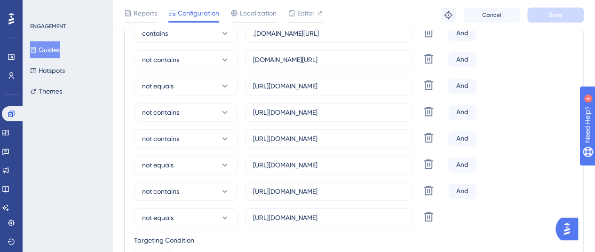
click at [50, 47] on button "Guides" at bounding box center [45, 49] width 30 height 17
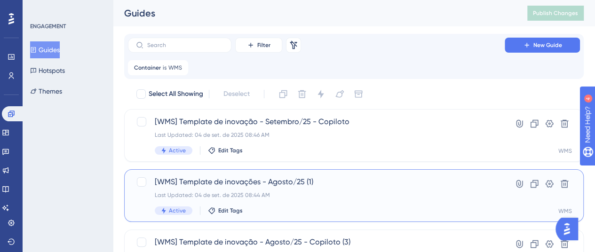
click at [239, 177] on span "[WMS] Template de inovações - Agosto/25 (1)" at bounding box center [316, 181] width 323 height 11
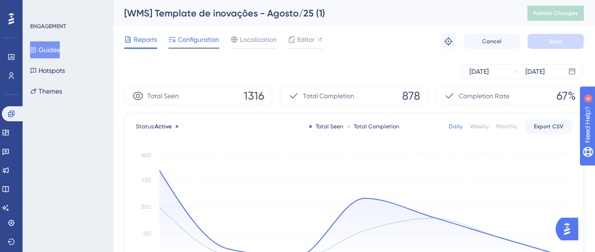
click at [191, 36] on span "Configuration" at bounding box center [198, 39] width 41 height 11
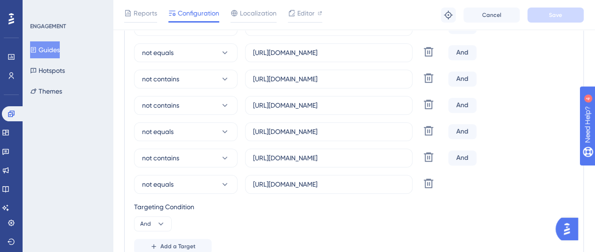
scroll to position [376, 0]
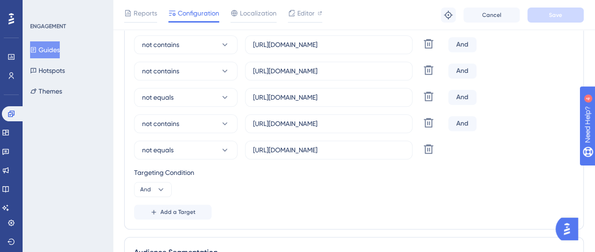
click at [54, 46] on button "Guides" at bounding box center [45, 49] width 30 height 17
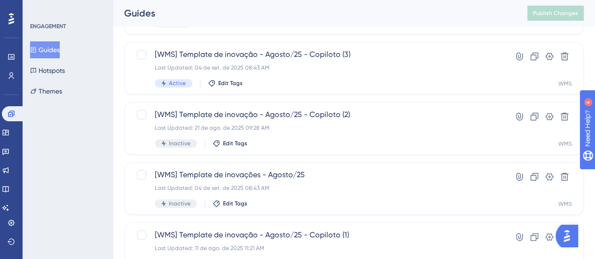
scroll to position [188, 0]
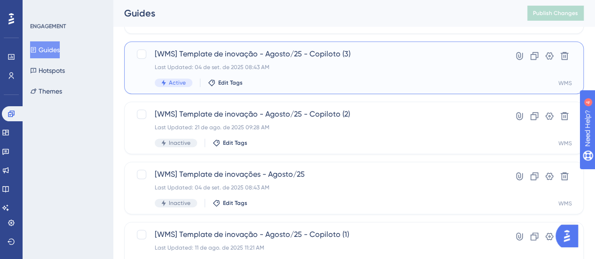
click at [303, 54] on span "[WMS] Template de inovação - Agosto/25 - Copiloto (3)" at bounding box center [316, 53] width 323 height 11
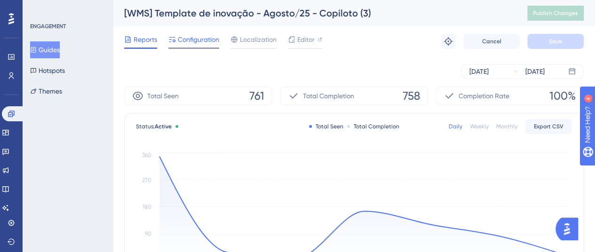
click at [198, 45] on span "Configuration" at bounding box center [198, 39] width 41 height 11
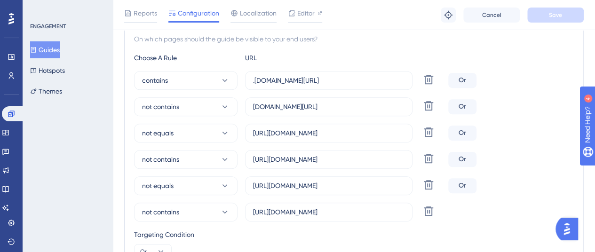
scroll to position [282, 0]
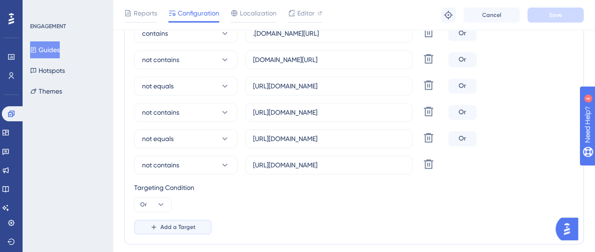
click at [179, 227] on span "Add a Target" at bounding box center [177, 227] width 35 height 8
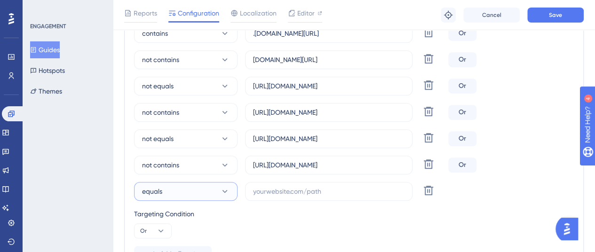
click at [193, 193] on button "equals" at bounding box center [185, 191] width 103 height 19
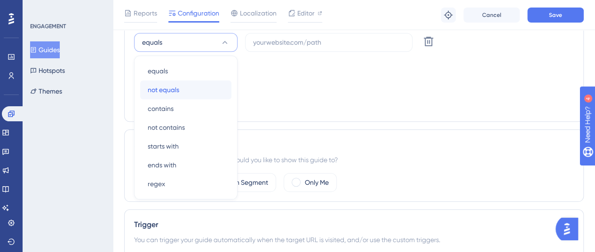
click at [192, 90] on div "not equals not equals" at bounding box center [186, 89] width 76 height 19
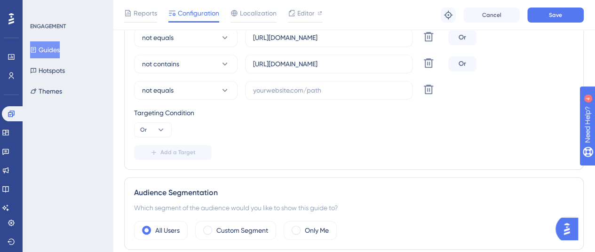
scroll to position [337, 0]
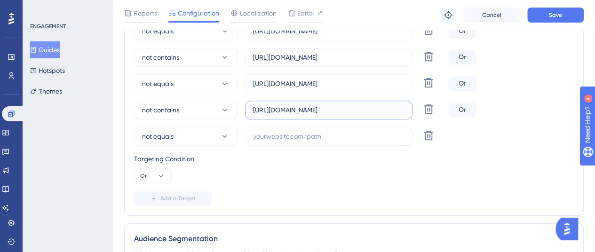
click at [297, 110] on input "[URL][DOMAIN_NAME]" at bounding box center [328, 110] width 151 height 10
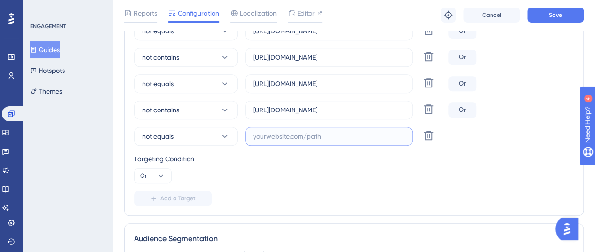
click at [283, 139] on input "text" at bounding box center [328, 136] width 151 height 10
paste input "[URL][DOMAIN_NAME]"
type input "[URL][DOMAIN_NAME]"
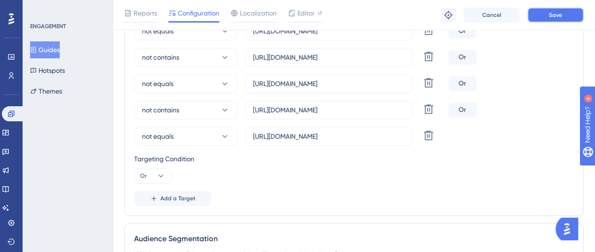
click at [553, 11] on span "Save" at bounding box center [555, 15] width 13 height 8
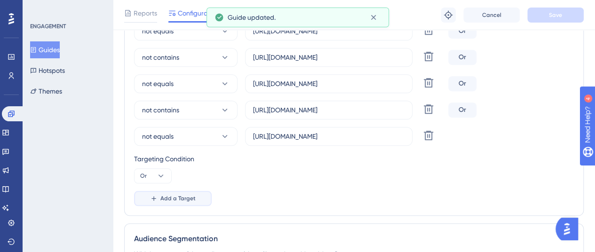
click at [192, 195] on span "Add a Target" at bounding box center [177, 199] width 35 height 8
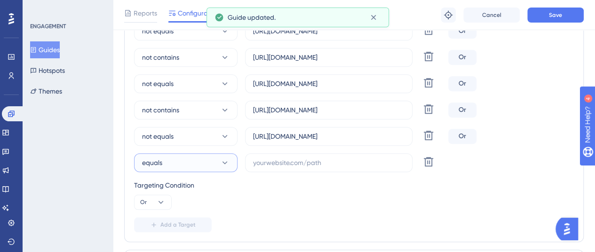
click at [197, 159] on button "equals" at bounding box center [185, 162] width 103 height 19
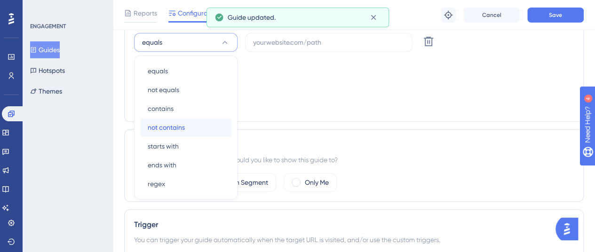
click at [199, 133] on div "not contains not contains" at bounding box center [186, 127] width 76 height 19
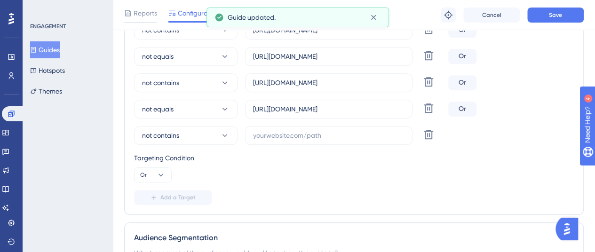
scroll to position [363, 0]
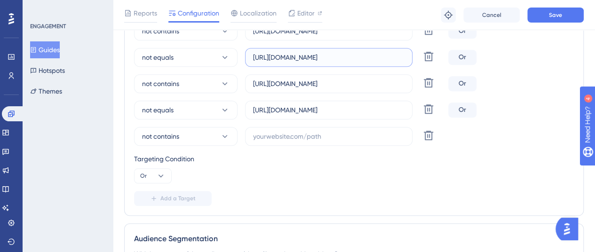
click at [295, 56] on input "[URL][DOMAIN_NAME]" at bounding box center [328, 57] width 151 height 10
click at [260, 134] on input "text" at bounding box center [328, 136] width 151 height 10
paste input "[URL][DOMAIN_NAME]"
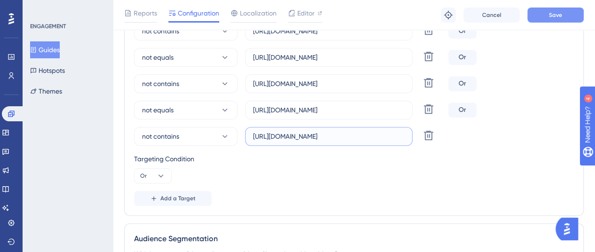
type input "[URL][DOMAIN_NAME]"
click at [540, 9] on button "Save" at bounding box center [555, 15] width 56 height 15
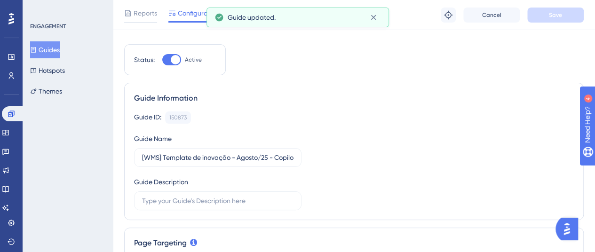
scroll to position [0, 0]
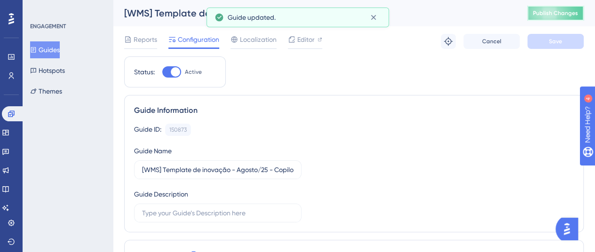
click at [565, 18] on button "Publish Changes" at bounding box center [555, 13] width 56 height 15
click at [372, 19] on icon at bounding box center [373, 17] width 9 height 9
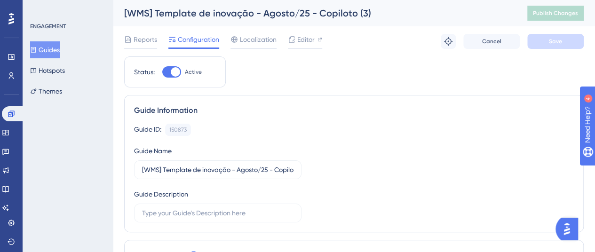
click at [55, 54] on button "Guides" at bounding box center [45, 49] width 30 height 17
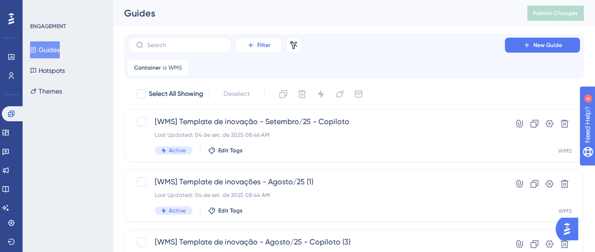
click at [269, 47] on span "Filter" at bounding box center [263, 45] width 13 height 8
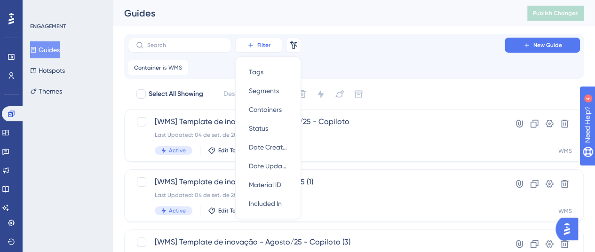
scroll to position [11, 0]
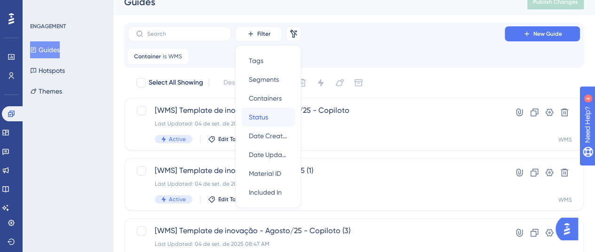
click at [274, 111] on div "Status Status" at bounding box center [268, 117] width 39 height 19
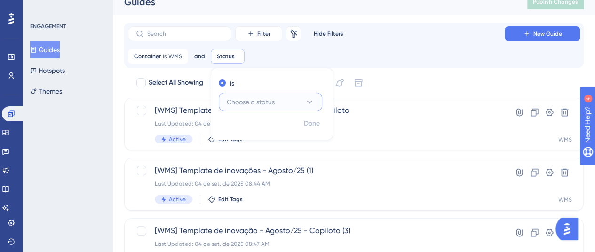
scroll to position [20, 0]
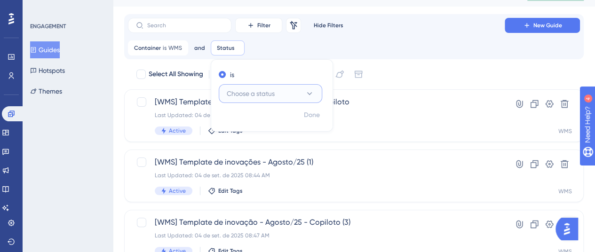
click at [267, 89] on span "Choose a status" at bounding box center [251, 93] width 48 height 11
click at [259, 119] on div "Active Active" at bounding box center [270, 122] width 76 height 19
click at [319, 111] on button "Done" at bounding box center [312, 115] width 26 height 17
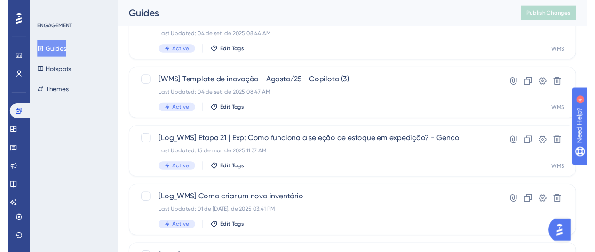
scroll to position [0, 0]
